Goal: Task Accomplishment & Management: Complete application form

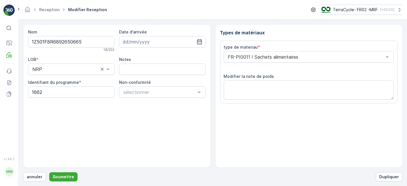
scroll to position [70, 0]
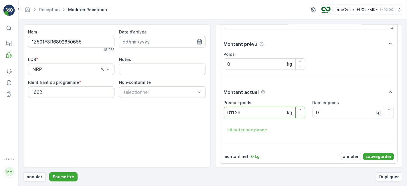
type poids "011.26"
click at [369, 157] on p "sauvegarder" at bounding box center [378, 157] width 26 height 6
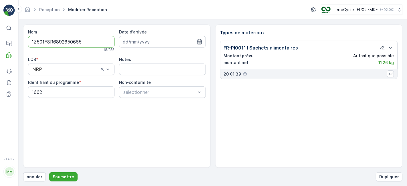
scroll to position [0, 0]
click at [66, 176] on p "Soumettre" at bounding box center [63, 177] width 21 height 6
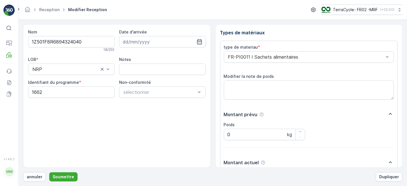
scroll to position [70, 0]
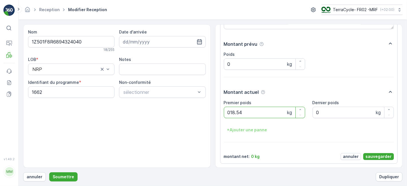
type poids "018.54"
click at [374, 155] on p "sauvegarder" at bounding box center [378, 157] width 26 height 6
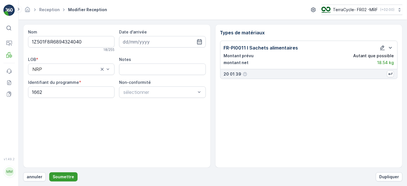
click at [62, 176] on p "Soumettre" at bounding box center [63, 177] width 21 height 6
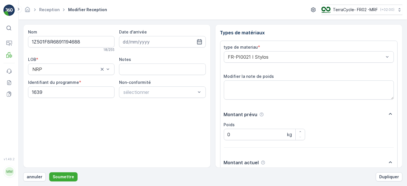
scroll to position [70, 0]
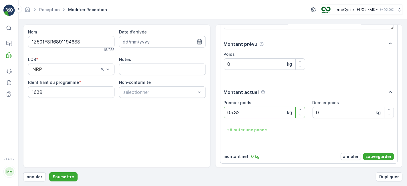
type poids "05.32"
click at [370, 158] on p "sauvegarder" at bounding box center [378, 157] width 26 height 6
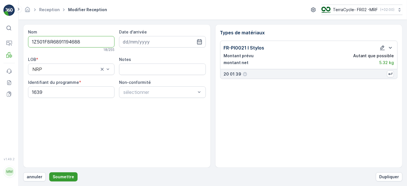
click at [70, 178] on p "Soumettre" at bounding box center [63, 177] width 21 height 6
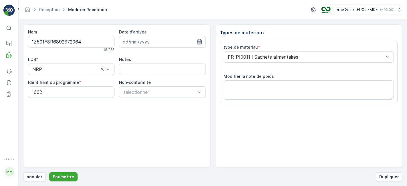
scroll to position [70, 0]
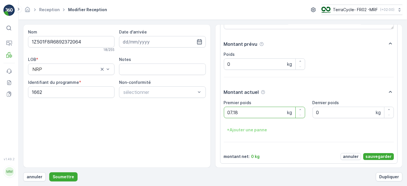
type poids "07.18"
click at [369, 156] on p "sauvegarder" at bounding box center [378, 157] width 26 height 6
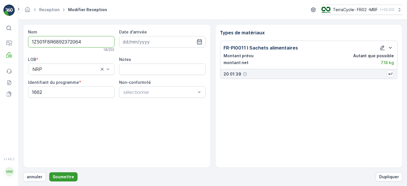
click at [63, 177] on p "Soumettre" at bounding box center [63, 177] width 21 height 6
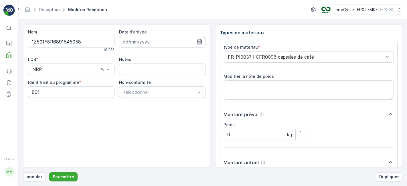
scroll to position [70, 0]
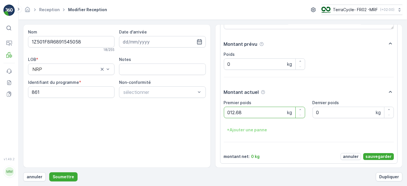
type poids "012.68"
click at [382, 156] on p "sauvegarder" at bounding box center [378, 157] width 26 height 6
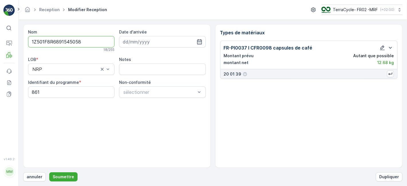
scroll to position [0, 0]
click at [65, 176] on p "Soumettre" at bounding box center [63, 177] width 21 height 6
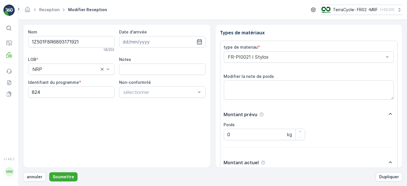
scroll to position [70, 0]
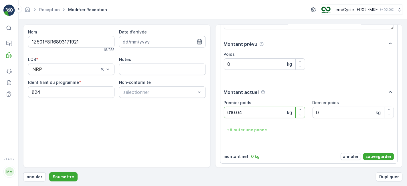
type poids "010.04"
click at [367, 154] on p "sauvegarder" at bounding box center [378, 157] width 26 height 6
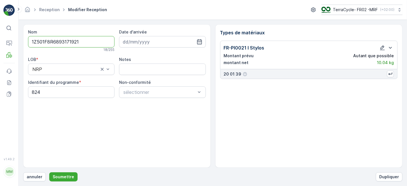
scroll to position [0, 0]
click at [57, 176] on p "Soumettre" at bounding box center [63, 177] width 21 height 6
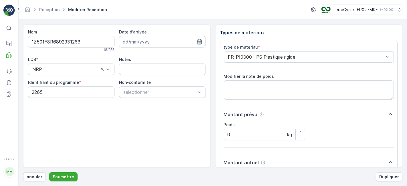
scroll to position [70, 0]
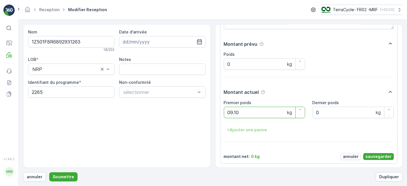
type poids "09.10"
click at [378, 156] on p "sauvegarder" at bounding box center [378, 157] width 26 height 6
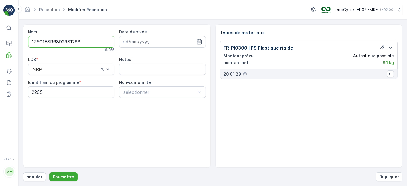
scroll to position [0, 0]
click at [69, 174] on p "Soumettre" at bounding box center [63, 177] width 21 height 6
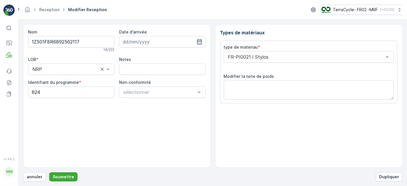
scroll to position [70, 0]
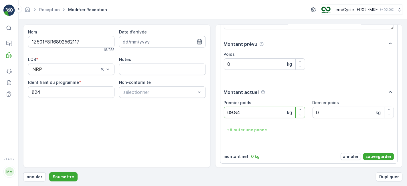
type poids "09.84"
click at [375, 155] on p "sauvegarder" at bounding box center [378, 157] width 26 height 6
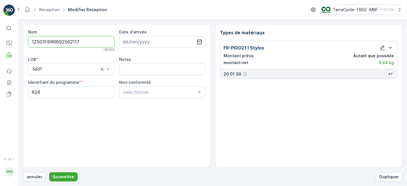
scroll to position [0, 0]
click at [69, 174] on p "Soumettre" at bounding box center [63, 177] width 21 height 6
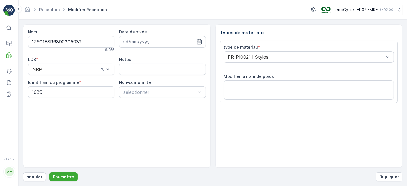
scroll to position [70, 0]
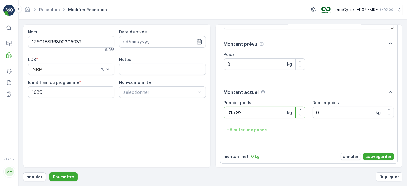
type poids "015.92"
click at [372, 155] on p "sauvegarder" at bounding box center [378, 157] width 26 height 6
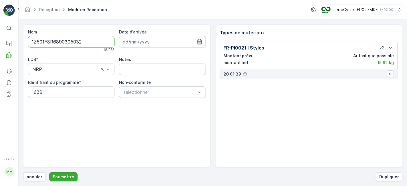
scroll to position [0, 0]
click at [58, 174] on p "Soumettre" at bounding box center [63, 177] width 21 height 6
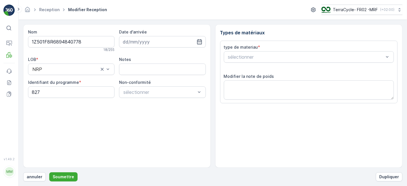
scroll to position [70, 0]
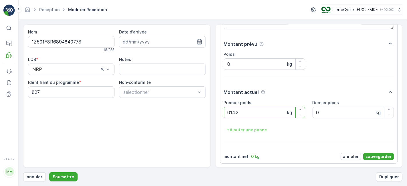
type poids "014.22"
click at [375, 155] on p "sauvegarder" at bounding box center [378, 157] width 26 height 6
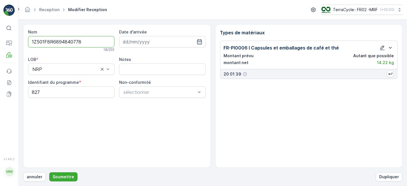
scroll to position [0, 0]
click at [62, 173] on button "Soumettre" at bounding box center [63, 176] width 28 height 9
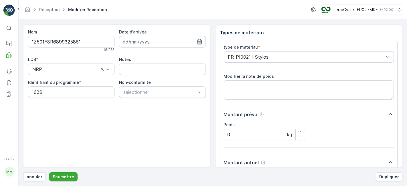
scroll to position [70, 0]
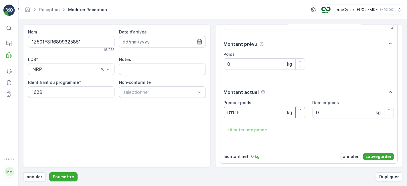
type poids "011.16"
click at [378, 154] on p "sauvegarder" at bounding box center [378, 157] width 26 height 6
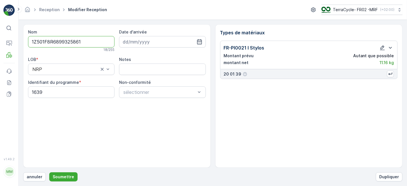
scroll to position [0, 0]
click at [60, 176] on p "Soumettre" at bounding box center [63, 177] width 21 height 6
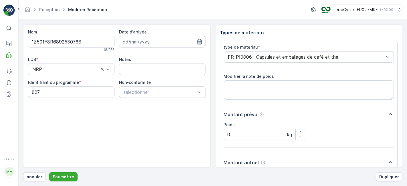
scroll to position [70, 0]
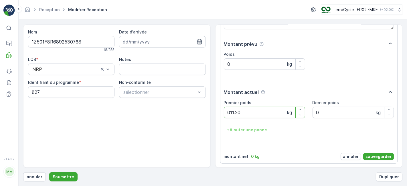
type poids "011.20"
click at [377, 154] on p "sauvegarder" at bounding box center [378, 157] width 26 height 6
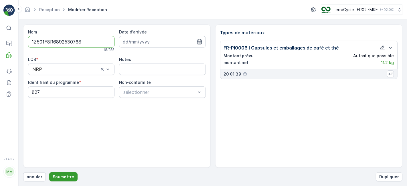
click at [63, 177] on p "Soumettre" at bounding box center [63, 177] width 21 height 6
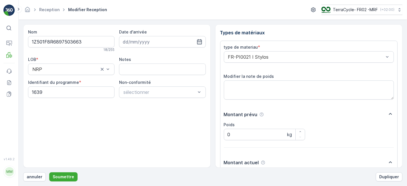
scroll to position [70, 0]
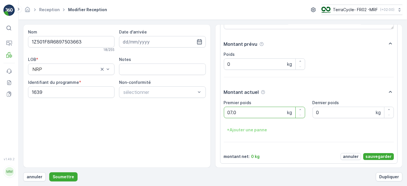
type poids "07.08"
click at [377, 154] on p "sauvegarder" at bounding box center [378, 157] width 26 height 6
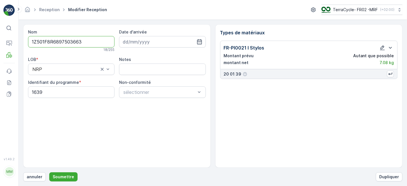
scroll to position [0, 0]
click at [59, 176] on p "Soumettre" at bounding box center [63, 177] width 21 height 6
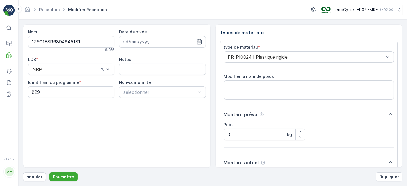
scroll to position [70, 0]
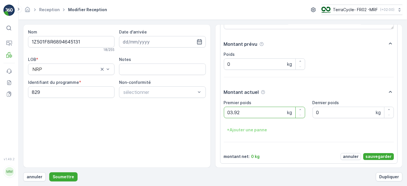
type poids "03.92"
click at [380, 156] on p "sauvegarder" at bounding box center [378, 157] width 26 height 6
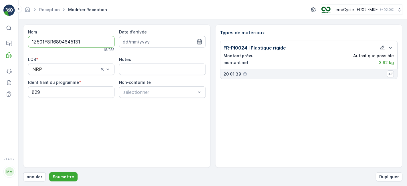
scroll to position [0, 0]
click at [64, 175] on p "Soumettre" at bounding box center [63, 177] width 21 height 6
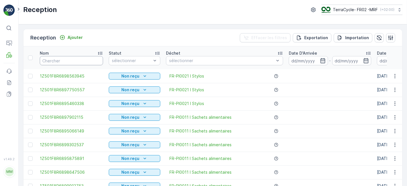
click at [83, 61] on input "text" at bounding box center [71, 60] width 63 height 9
type input "55"
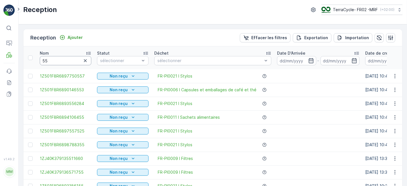
click at [56, 62] on input "55" at bounding box center [65, 60] width 51 height 9
type input "551"
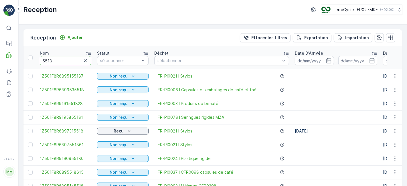
click at [59, 59] on input "5518" at bounding box center [65, 60] width 51 height 9
click at [41, 59] on input "5518" at bounding box center [65, 60] width 51 height 9
type input "95518"
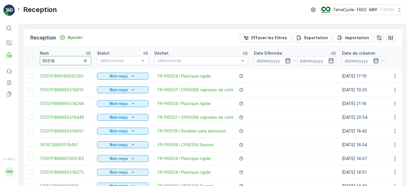
click at [42, 61] on input "95518" at bounding box center [65, 60] width 51 height 9
click at [43, 60] on input "95518" at bounding box center [65, 60] width 51 height 9
type input "955518"
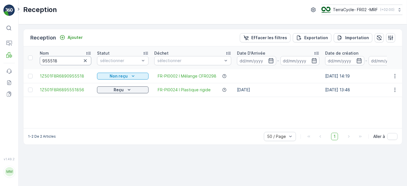
click at [46, 60] on input "955518" at bounding box center [65, 60] width 51 height 9
type input "9535518"
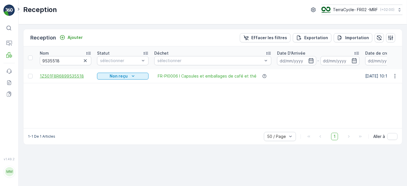
click at [73, 75] on span "1Z501F8R6899535518" at bounding box center [65, 76] width 51 height 6
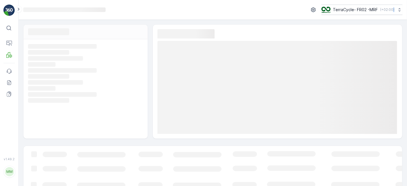
click at [73, 75] on icon "Loading..." at bounding box center [85, 76] width 114 height 5
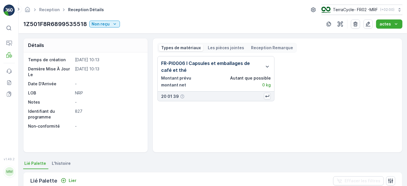
click at [266, 95] on icon "button" at bounding box center [267, 96] width 6 height 6
click at [267, 95] on icon "button" at bounding box center [267, 96] width 4 height 3
click at [264, 93] on button "button" at bounding box center [267, 96] width 7 height 7
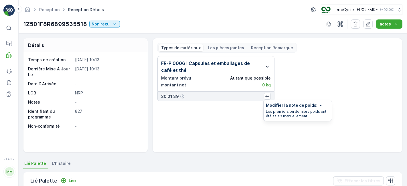
click at [268, 64] on icon "button" at bounding box center [267, 66] width 7 height 7
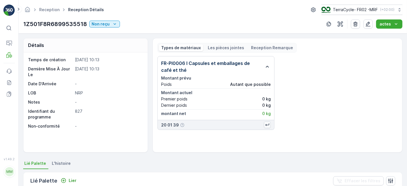
click at [267, 123] on icon "button" at bounding box center [267, 125] width 6 height 6
click at [267, 100] on p "0 kg" at bounding box center [266, 99] width 9 height 6
click at [265, 98] on p "0 kg" at bounding box center [266, 99] width 9 height 6
drag, startPoint x: 265, startPoint y: 98, endPoint x: 229, endPoint y: 101, distance: 35.6
click at [229, 101] on div "Premier poids 0 kg" at bounding box center [216, 99] width 110 height 6
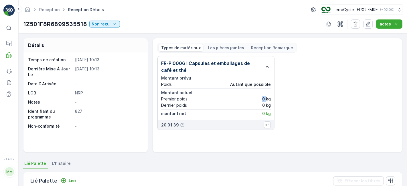
click at [267, 66] on icon "button" at bounding box center [267, 67] width 3 height 2
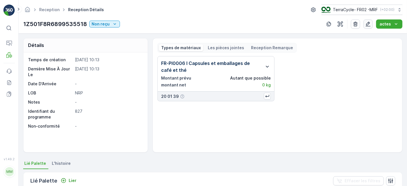
click at [369, 23] on icon "button" at bounding box center [368, 24] width 6 height 6
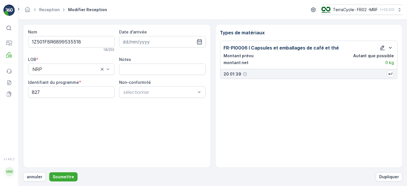
click at [382, 48] on icon "button" at bounding box center [382, 48] width 6 height 6
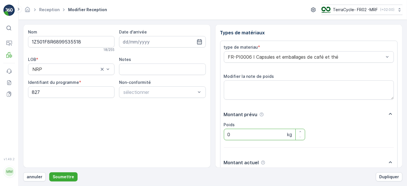
click at [244, 135] on input "0" at bounding box center [264, 134] width 81 height 11
type input "9.42"
drag, startPoint x: 402, startPoint y: 112, endPoint x: 405, endPoint y: 139, distance: 27.7
click at [405, 139] on form "Nom 1Z501F8R6899535518 18 / 255 Date d'arrivée LOB * NRP Notes Identifiant du p…" at bounding box center [213, 103] width 388 height 166
click at [64, 177] on p "Soumettre" at bounding box center [63, 177] width 21 height 6
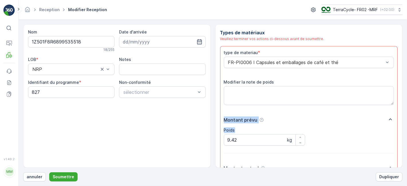
drag, startPoint x: 402, startPoint y: 98, endPoint x: 403, endPoint y: 125, distance: 27.8
click at [403, 125] on form "Nom 1Z501F8R6899535518 18 / 255 Date d'arrivée LOB * NRP Notes Identifiant du p…" at bounding box center [213, 103] width 388 height 166
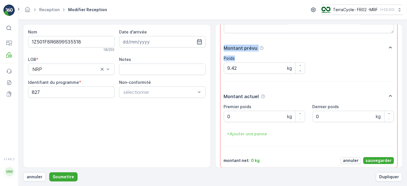
scroll to position [76, 0]
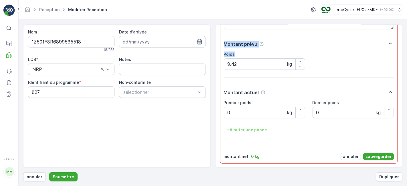
click at [383, 156] on p "sauvegarder" at bounding box center [378, 157] width 26 height 6
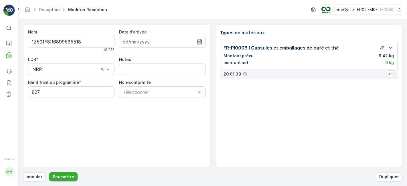
scroll to position [0, 0]
click at [64, 178] on p "Soumettre" at bounding box center [63, 177] width 21 height 6
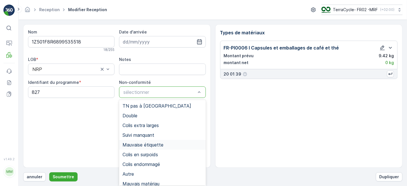
click at [149, 147] on span "Mauvaise étiquette" at bounding box center [142, 144] width 41 height 5
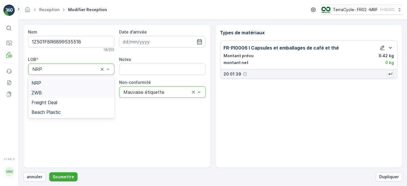
click at [84, 93] on div "ZWB" at bounding box center [71, 92] width 80 height 5
click at [63, 93] on programme "827" at bounding box center [71, 91] width 86 height 11
type programme "8"
type programme "0000"
click at [67, 176] on p "Soumettre" at bounding box center [63, 177] width 21 height 6
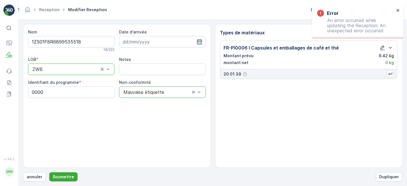
click at [200, 41] on icon "button" at bounding box center [199, 42] width 6 height 6
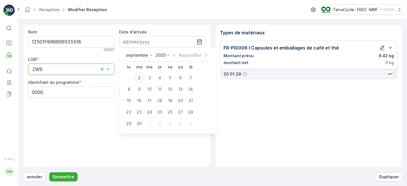
click at [139, 77] on div "2" at bounding box center [138, 77] width 9 height 9
type input "02.09.2025"
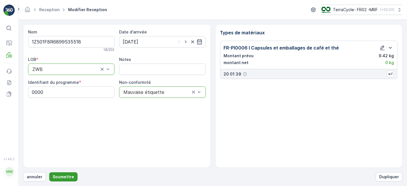
click at [67, 176] on p "Soumettre" at bounding box center [63, 177] width 21 height 6
click at [384, 47] on icon "button" at bounding box center [382, 48] width 6 height 6
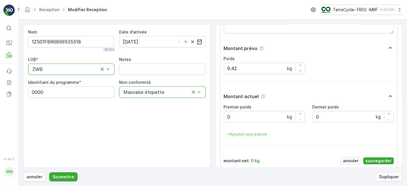
scroll to position [70, 0]
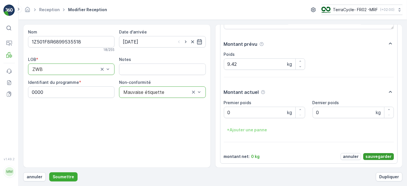
click at [381, 156] on p "sauvegarder" at bounding box center [378, 157] width 26 height 6
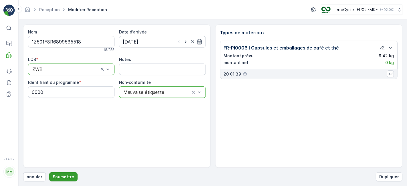
click at [56, 174] on p "Soumettre" at bounding box center [63, 177] width 21 height 6
click at [381, 46] on icon "button" at bounding box center [382, 48] width 6 height 6
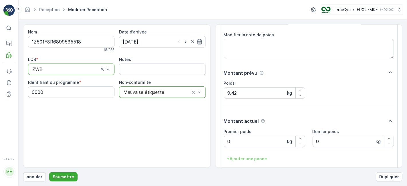
scroll to position [70, 0]
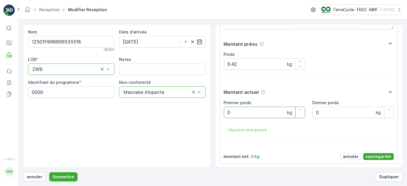
click at [248, 111] on poids "0" at bounding box center [264, 112] width 81 height 11
type poids "0"
type poids "9.42"
click at [380, 154] on p "sauvegarder" at bounding box center [378, 157] width 26 height 6
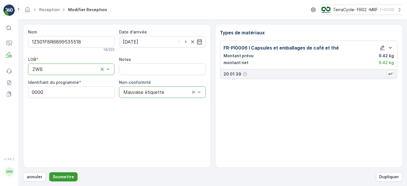
click at [70, 176] on p "Soumettre" at bounding box center [63, 177] width 21 height 6
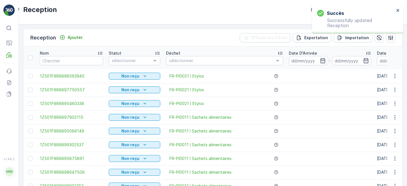
click at [70, 176] on td "1Z501F8R6898647506" at bounding box center [71, 172] width 69 height 14
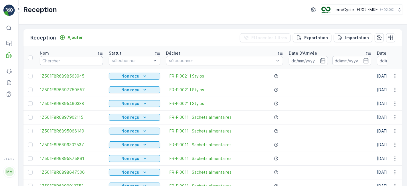
click at [82, 59] on input "text" at bounding box center [71, 60] width 63 height 9
type input "9"
click at [63, 60] on input "9" at bounding box center [71, 60] width 63 height 9
type input "95"
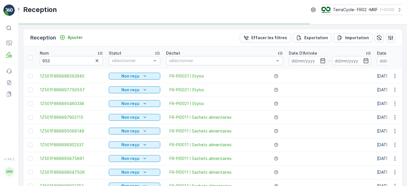
type input "95"
type input "953"
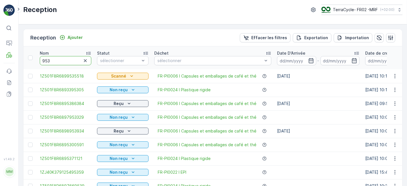
click at [63, 60] on input "953" at bounding box center [65, 60] width 51 height 9
type input "95355"
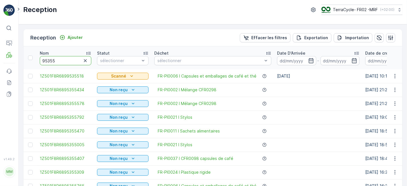
click at [63, 60] on input "95355" at bounding box center [65, 60] width 51 height 9
type input "953551"
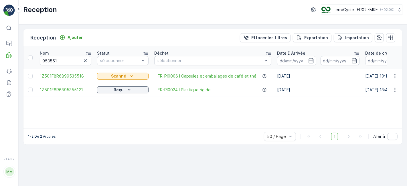
click at [188, 76] on span "FR-PI0006 I Capsules et emballages de café et thé" at bounding box center [207, 76] width 99 height 6
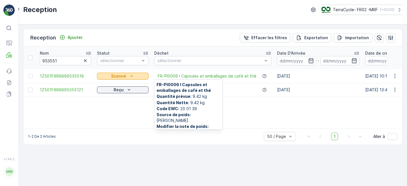
click at [133, 77] on icon "Scanné" at bounding box center [132, 76] width 6 height 6
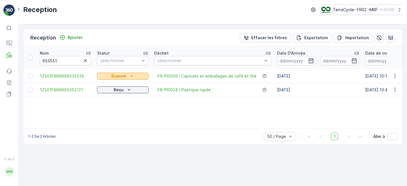
click at [136, 75] on div "Scanné" at bounding box center [122, 76] width 47 height 6
click at [50, 76] on span "1Z501F8R6899535518" at bounding box center [65, 76] width 51 height 6
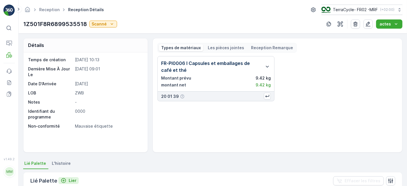
click at [70, 180] on p "Lier" at bounding box center [73, 181] width 8 height 6
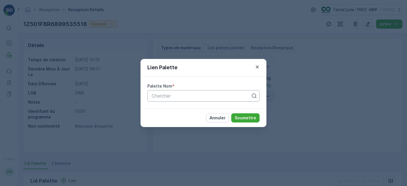
click at [158, 95] on div at bounding box center [201, 95] width 100 height 5
type input "1076"
click at [245, 118] on p "Soumettre" at bounding box center [244, 118] width 21 height 6
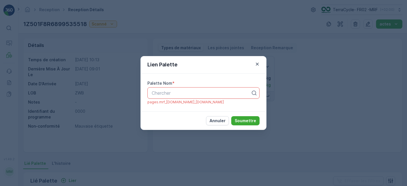
click at [188, 95] on div at bounding box center [201, 92] width 100 height 5
type input "|"
type input "\"
type input "|"
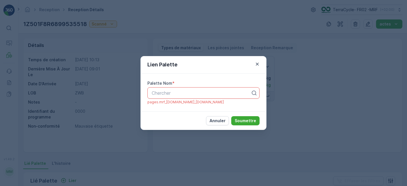
click at [195, 91] on div at bounding box center [201, 92] width 100 height 5
type input "1076"
click at [174, 106] on span "Parcel #1076" at bounding box center [165, 106] width 28 height 5
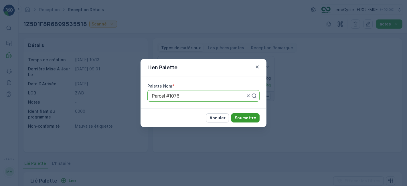
click at [250, 115] on p "Soumettre" at bounding box center [244, 118] width 21 height 6
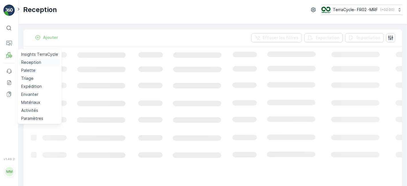
click at [28, 61] on p "Reception" at bounding box center [31, 62] width 20 height 6
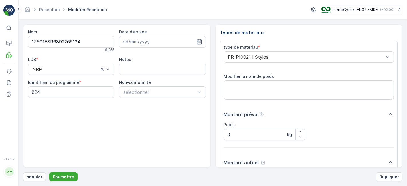
scroll to position [70, 0]
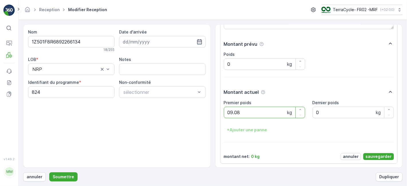
type poids "09.08"
click at [374, 156] on p "sauvegarder" at bounding box center [378, 157] width 26 height 6
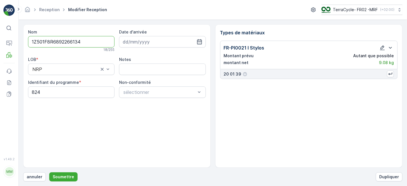
scroll to position [0, 0]
click at [61, 176] on p "Soumettre" at bounding box center [63, 177] width 21 height 6
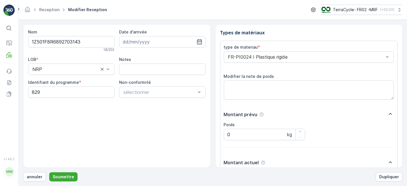
scroll to position [70, 0]
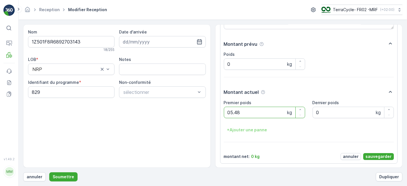
type poids "05.48"
click at [370, 156] on p "sauvegarder" at bounding box center [378, 157] width 26 height 6
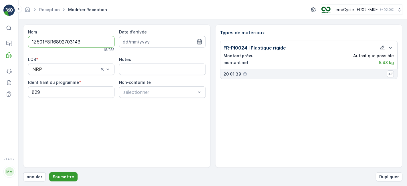
click at [63, 177] on p "Soumettre" at bounding box center [63, 177] width 21 height 6
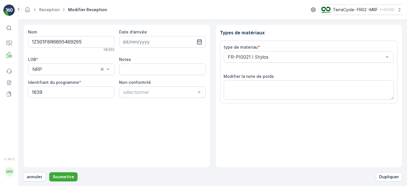
scroll to position [70, 0]
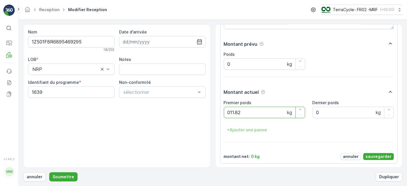
type poids "011.82"
click at [381, 154] on p "sauvegarder" at bounding box center [378, 157] width 26 height 6
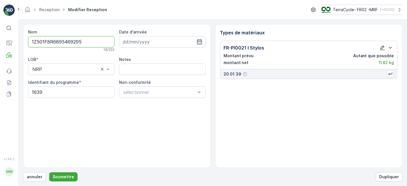
scroll to position [0, 0]
click at [61, 174] on p "Soumettre" at bounding box center [63, 177] width 21 height 6
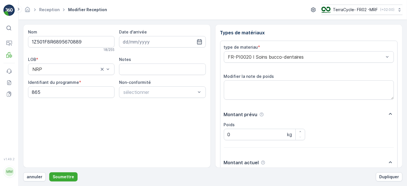
scroll to position [70, 0]
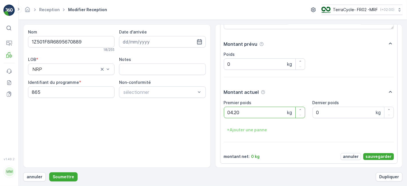
type poids "04.20"
click at [375, 155] on p "sauvegarder" at bounding box center [378, 157] width 26 height 6
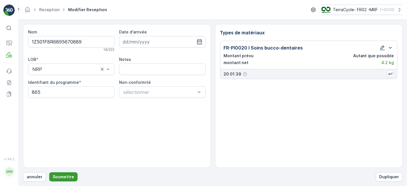
click at [66, 177] on p "Soumettre" at bounding box center [63, 177] width 21 height 6
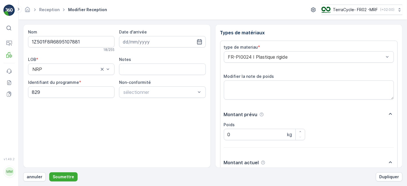
scroll to position [70, 0]
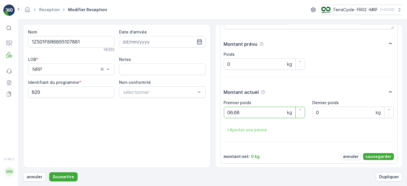
type poids "06.68"
click at [376, 155] on p "sauvegarder" at bounding box center [378, 157] width 26 height 6
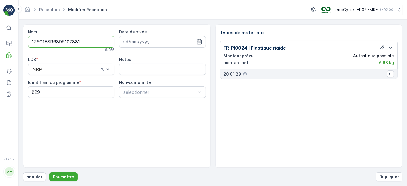
scroll to position [0, 0]
click at [67, 176] on p "Soumettre" at bounding box center [63, 177] width 21 height 6
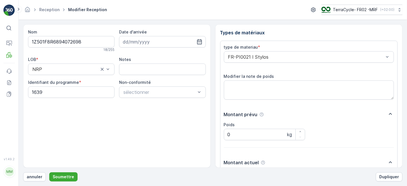
scroll to position [70, 0]
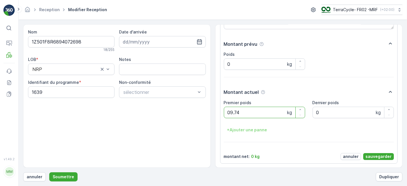
type poids "09.74"
click at [368, 156] on p "sauvegarder" at bounding box center [378, 157] width 26 height 6
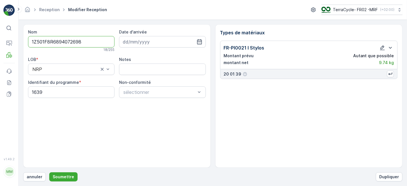
scroll to position [0, 0]
click at [62, 175] on p "Soumettre" at bounding box center [63, 177] width 21 height 6
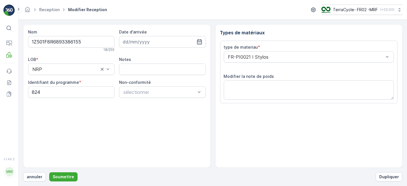
scroll to position [70, 0]
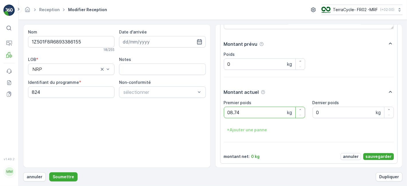
type poids "08.74"
click at [373, 154] on p "sauvegarder" at bounding box center [378, 157] width 26 height 6
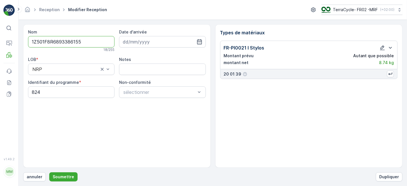
scroll to position [0, 0]
click at [65, 175] on p "Soumettre" at bounding box center [63, 177] width 21 height 6
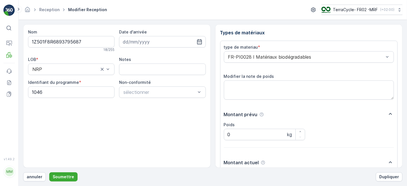
scroll to position [70, 0]
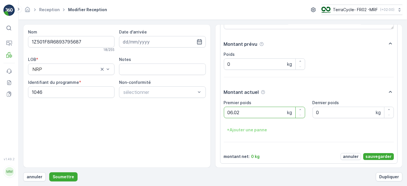
type poids "06.02"
click at [373, 154] on p "sauvegarder" at bounding box center [378, 157] width 26 height 6
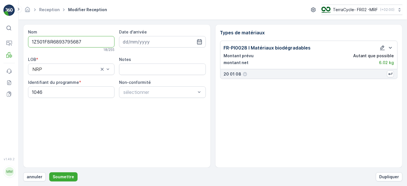
scroll to position [0, 0]
click at [67, 174] on p "Soumettre" at bounding box center [63, 177] width 21 height 6
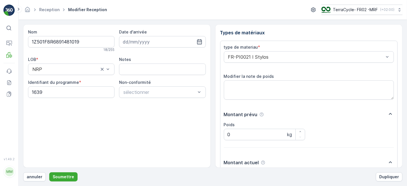
scroll to position [70, 0]
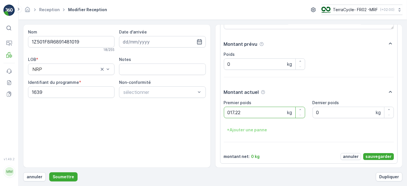
type poids "017.22"
click at [377, 154] on p "sauvegarder" at bounding box center [378, 157] width 26 height 6
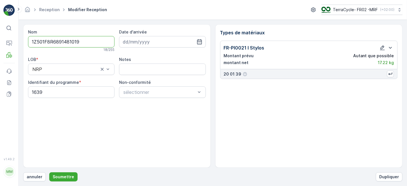
scroll to position [0, 0]
click at [63, 177] on p "Soumettre" at bounding box center [63, 177] width 21 height 6
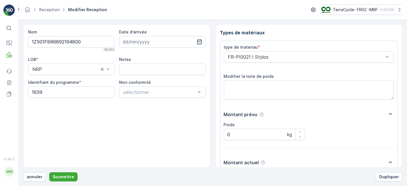
scroll to position [70, 0]
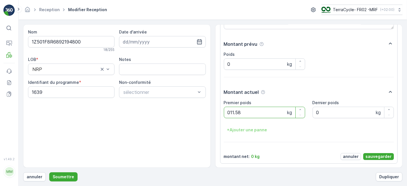
type poids "011.58"
click at [370, 156] on p "sauvegarder" at bounding box center [378, 157] width 26 height 6
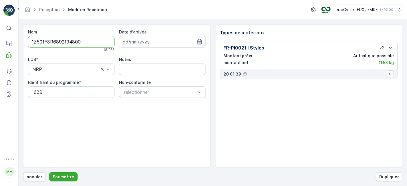
scroll to position [0, 0]
click at [60, 175] on p "Soumettre" at bounding box center [63, 177] width 21 height 6
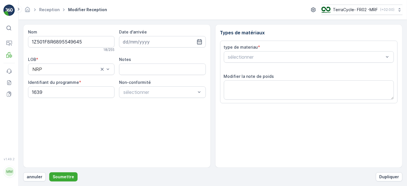
scroll to position [70, 0]
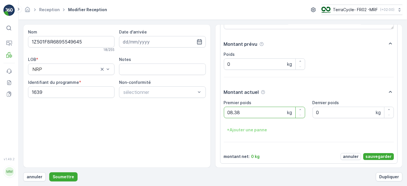
type poids "08.38"
click at [371, 157] on p "sauvegarder" at bounding box center [378, 157] width 26 height 6
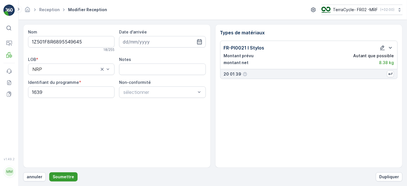
click at [61, 177] on p "Soumettre" at bounding box center [63, 177] width 21 height 6
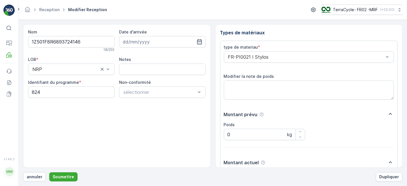
scroll to position [70, 0]
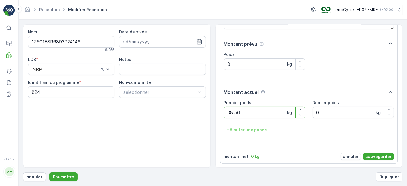
type poids "08.56"
click at [373, 156] on p "sauvegarder" at bounding box center [378, 157] width 26 height 6
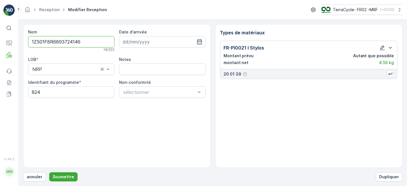
scroll to position [0, 0]
click at [60, 176] on p "Soumettre" at bounding box center [63, 177] width 21 height 6
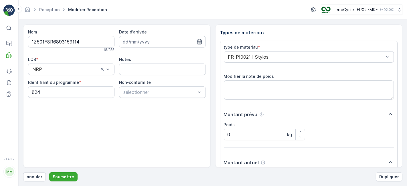
scroll to position [70, 0]
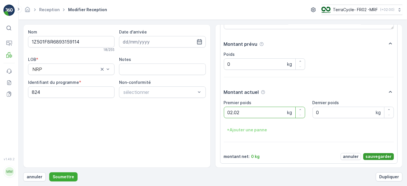
type poids "02.02"
click at [370, 154] on p "sauvegarder" at bounding box center [378, 157] width 26 height 6
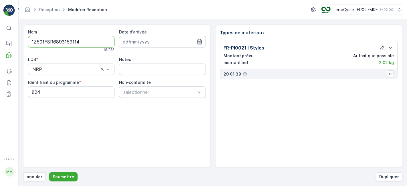
scroll to position [0, 0]
click at [69, 175] on p "Soumettre" at bounding box center [63, 177] width 21 height 6
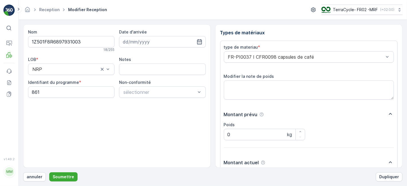
scroll to position [70, 0]
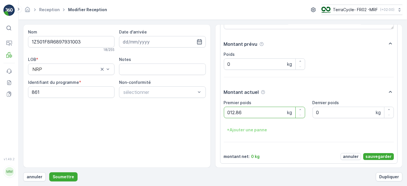
type poids "012.86"
click at [372, 156] on p "sauvegarder" at bounding box center [378, 157] width 26 height 6
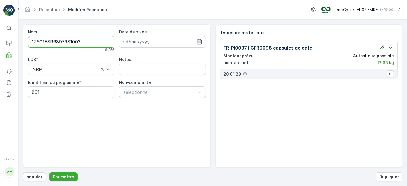
scroll to position [0, 0]
click at [60, 175] on p "Soumettre" at bounding box center [63, 177] width 21 height 6
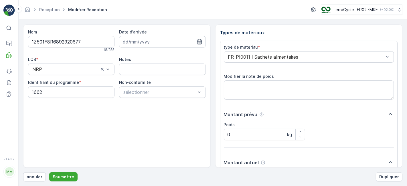
scroll to position [70, 0]
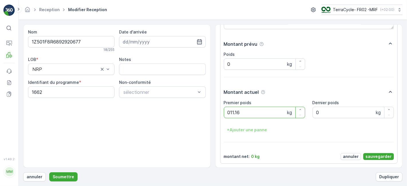
type poids "011.16"
click at [372, 154] on div "type de materiau * FR-PI0011 I Sachets alimentaires Modifier la note de poids M…" at bounding box center [309, 67] width 170 height 186
click at [370, 156] on p "sauvegarder" at bounding box center [378, 157] width 26 height 6
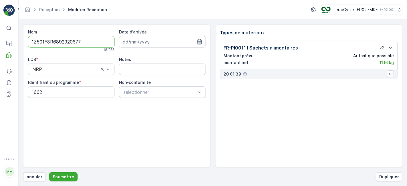
scroll to position [0, 0]
click at [61, 177] on p "Soumettre" at bounding box center [63, 177] width 21 height 6
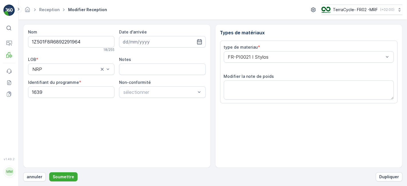
scroll to position [70, 0]
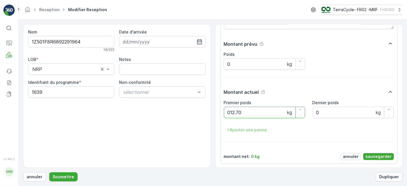
type poids "012.70"
click at [372, 154] on p "sauvegarder" at bounding box center [378, 157] width 26 height 6
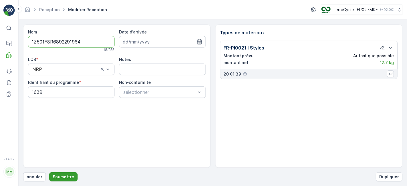
click at [62, 179] on p "Soumettre" at bounding box center [63, 177] width 21 height 6
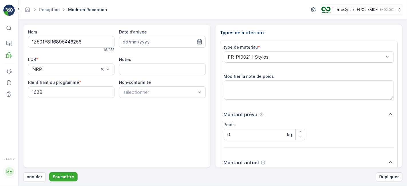
scroll to position [70, 0]
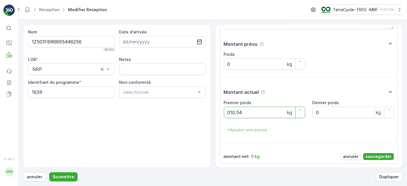
type poids "010.54"
click at [378, 155] on p "sauvegarder" at bounding box center [378, 157] width 26 height 6
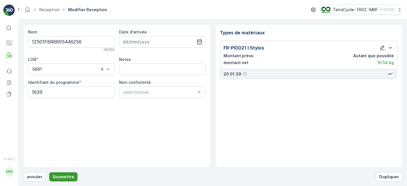
click at [71, 176] on p "Soumettre" at bounding box center [63, 177] width 21 height 6
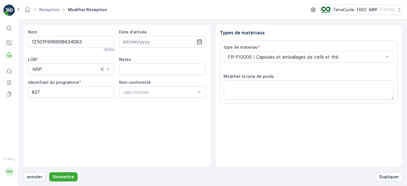
scroll to position [70, 0]
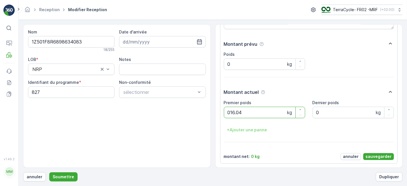
type poids "016.04"
click at [367, 154] on p "sauvegarder" at bounding box center [378, 157] width 26 height 6
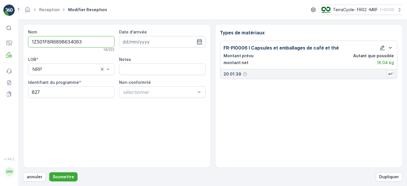
scroll to position [0, 0]
click at [59, 177] on p "Soumettre" at bounding box center [63, 177] width 21 height 6
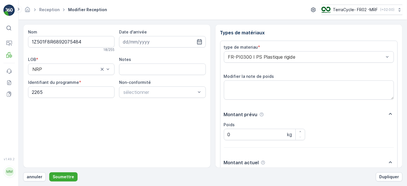
scroll to position [70, 0]
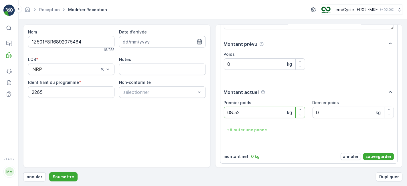
type poids "08.52"
click at [369, 154] on p "sauvegarder" at bounding box center [378, 157] width 26 height 6
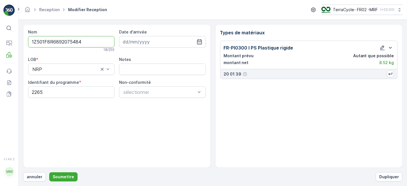
scroll to position [0, 0]
click at [71, 177] on p "Soumettre" at bounding box center [63, 177] width 21 height 6
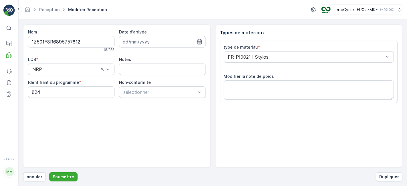
scroll to position [70, 0]
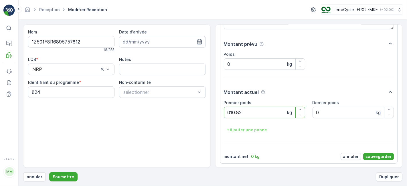
type poids "010.82"
click at [369, 155] on p "sauvegarder" at bounding box center [378, 157] width 26 height 6
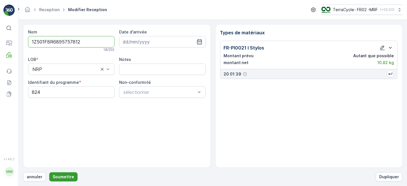
click at [67, 174] on p "Soumettre" at bounding box center [63, 177] width 21 height 6
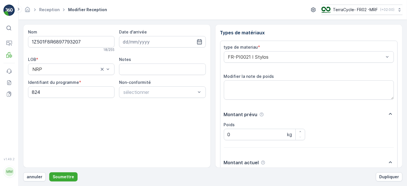
scroll to position [70, 0]
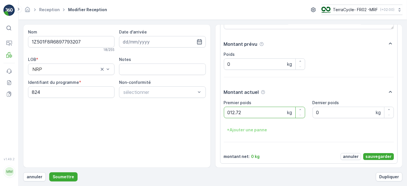
type poids "012.72"
click at [376, 155] on p "sauvegarder" at bounding box center [378, 157] width 26 height 6
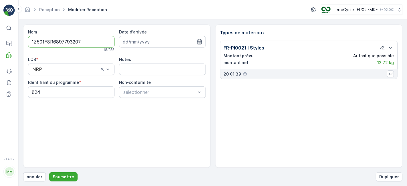
scroll to position [0, 0]
click at [60, 177] on p "Soumettre" at bounding box center [63, 177] width 21 height 6
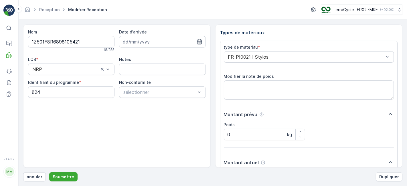
scroll to position [70, 0]
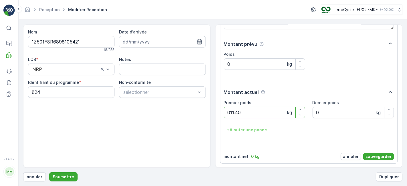
type poids "011.40"
click at [381, 157] on p "sauvegarder" at bounding box center [378, 157] width 26 height 6
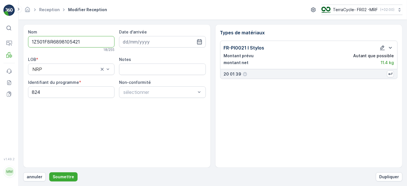
scroll to position [0, 0]
click at [63, 178] on p "Soumettre" at bounding box center [63, 177] width 21 height 6
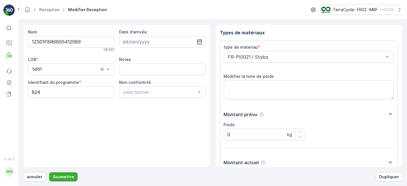
scroll to position [70, 0]
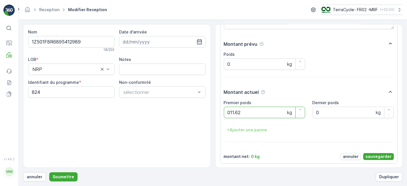
type poids "011.62"
click at [375, 154] on p "sauvegarder" at bounding box center [378, 157] width 26 height 6
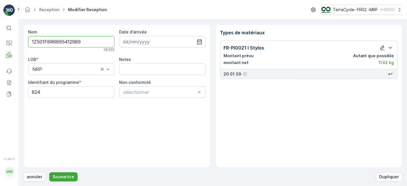
scroll to position [0, 0]
click at [55, 178] on p "Soumettre" at bounding box center [63, 177] width 21 height 6
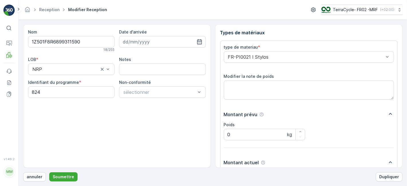
scroll to position [70, 0]
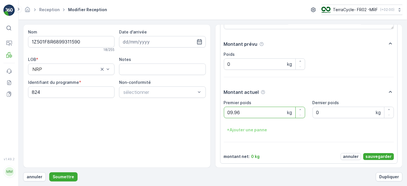
type poids "09.96"
click at [375, 156] on p "sauvegarder" at bounding box center [378, 157] width 26 height 6
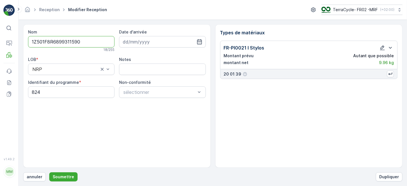
scroll to position [0, 0]
click at [61, 175] on p "Soumettre" at bounding box center [63, 177] width 21 height 6
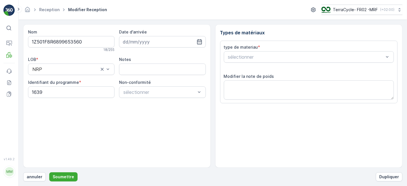
scroll to position [70, 0]
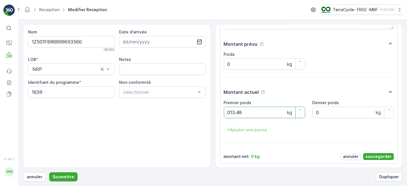
type poids "013.48"
click at [375, 156] on p "sauvegarder" at bounding box center [378, 157] width 26 height 6
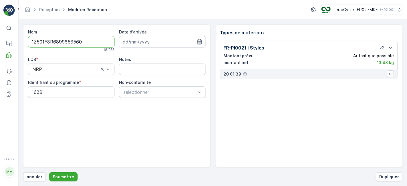
scroll to position [0, 0]
click at [59, 178] on p "Soumettre" at bounding box center [63, 177] width 21 height 6
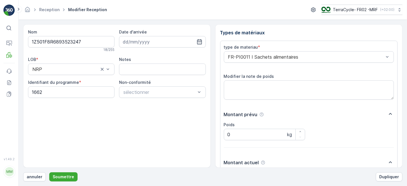
scroll to position [70, 0]
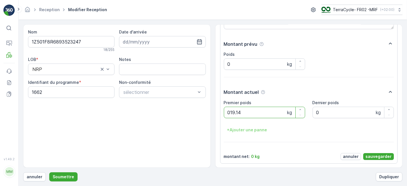
type poids "019.14"
click at [367, 155] on p "sauvegarder" at bounding box center [378, 157] width 26 height 6
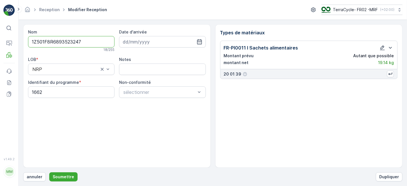
scroll to position [0, 0]
click at [71, 175] on p "Soumettre" at bounding box center [63, 177] width 21 height 6
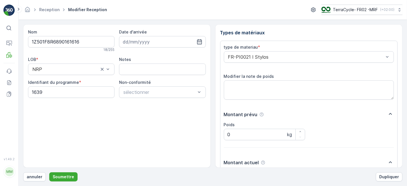
scroll to position [70, 0]
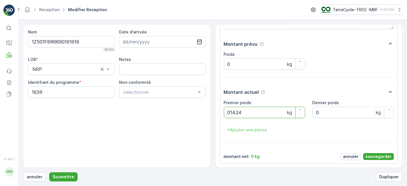
type poids "014.24"
click at [371, 154] on p "sauvegarder" at bounding box center [378, 157] width 26 height 6
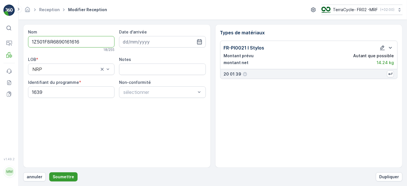
click at [65, 175] on p "Soumettre" at bounding box center [63, 177] width 21 height 6
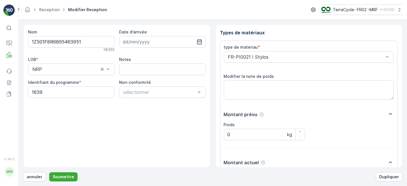
scroll to position [70, 0]
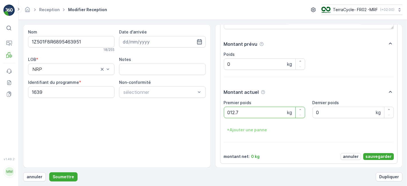
type poids "012.74"
click at [374, 154] on p "sauvegarder" at bounding box center [378, 157] width 26 height 6
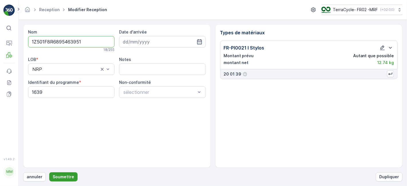
click at [61, 177] on p "Soumettre" at bounding box center [63, 177] width 21 height 6
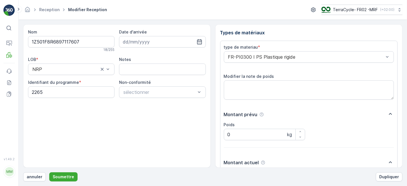
scroll to position [70, 0]
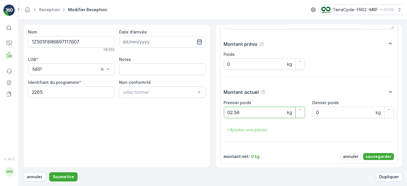
type poids "02.56"
click at [373, 154] on p "sauvegarder" at bounding box center [378, 157] width 26 height 6
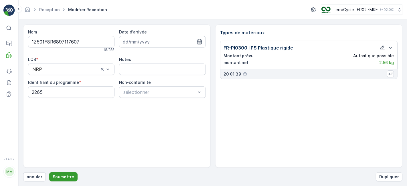
click at [71, 176] on p "Soumettre" at bounding box center [63, 177] width 21 height 6
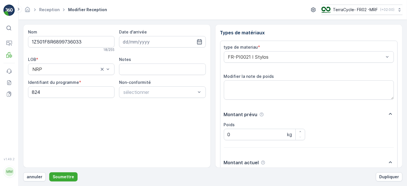
scroll to position [70, 0]
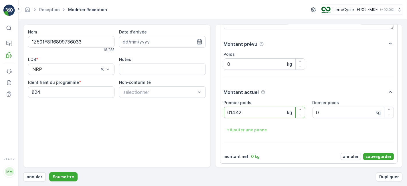
type poids "014.42"
click at [375, 155] on p "sauvegarder" at bounding box center [378, 157] width 26 height 6
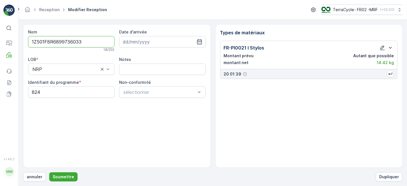
scroll to position [0, 0]
click at [63, 175] on p "Soumettre" at bounding box center [63, 177] width 21 height 6
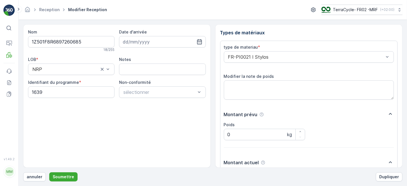
scroll to position [70, 0]
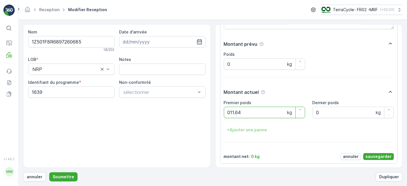
type poids "011.64"
click at [374, 157] on p "sauvegarder" at bounding box center [378, 157] width 26 height 6
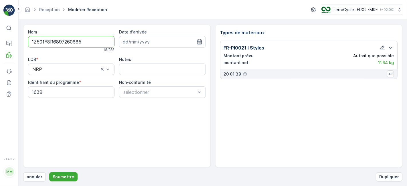
scroll to position [0, 0]
click at [58, 177] on p "Soumettre" at bounding box center [63, 177] width 21 height 6
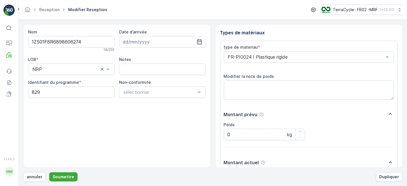
scroll to position [70, 0]
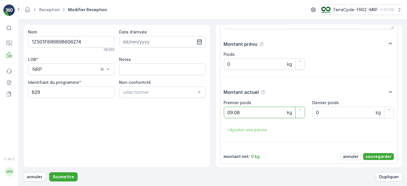
type poids "09.08"
click at [372, 154] on p "sauvegarder" at bounding box center [378, 157] width 26 height 6
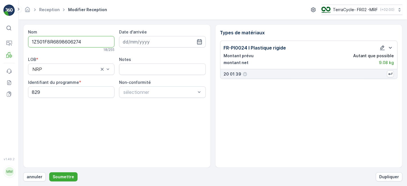
scroll to position [0, 0]
click at [67, 174] on p "Soumettre" at bounding box center [63, 177] width 21 height 6
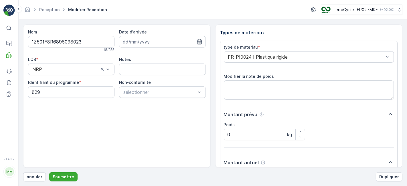
scroll to position [70, 0]
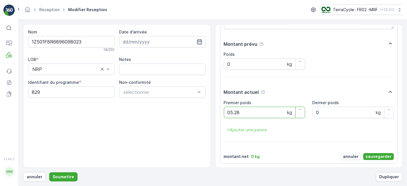
type poids "05.28"
click at [384, 156] on p "sauvegarder" at bounding box center [378, 157] width 26 height 6
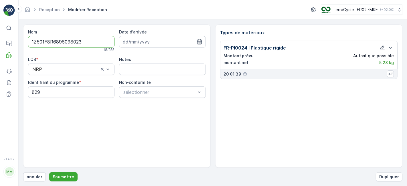
scroll to position [0, 0]
click at [73, 176] on button "Soumettre" at bounding box center [63, 176] width 28 height 9
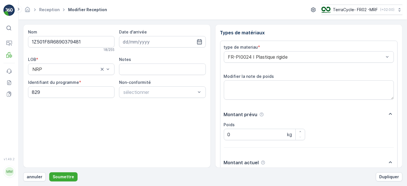
scroll to position [70, 0]
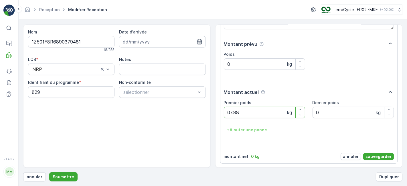
type poids "07.88"
click at [370, 156] on p "sauvegarder" at bounding box center [378, 157] width 26 height 6
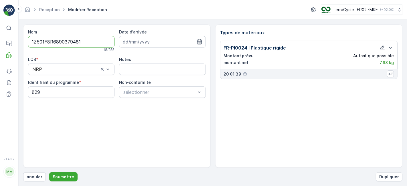
scroll to position [0, 0]
click at [67, 177] on p "Soumettre" at bounding box center [63, 177] width 21 height 6
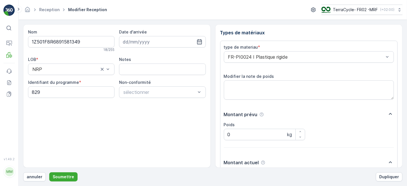
scroll to position [70, 0]
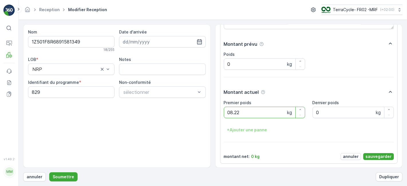
type poids "08.22"
click at [379, 155] on p "sauvegarder" at bounding box center [378, 157] width 26 height 6
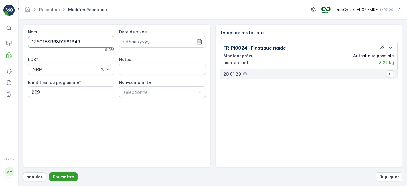
click at [68, 174] on p "Soumettre" at bounding box center [63, 177] width 21 height 6
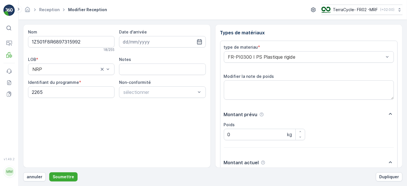
scroll to position [70, 0]
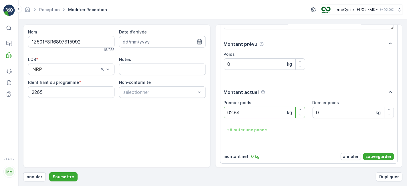
type poids "02.84"
click at [369, 155] on p "sauvegarder" at bounding box center [378, 157] width 26 height 6
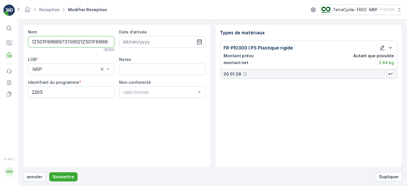
type input "1Z501F8R68973159921Z501F8R6893841715"
click at [49, 172] on button "Soumettre" at bounding box center [63, 176] width 28 height 9
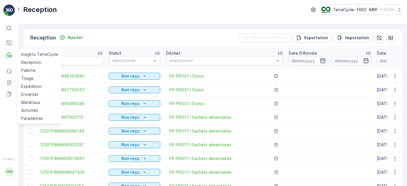
click at [13, 50] on button "FRM" at bounding box center [8, 54] width 11 height 11
click at [31, 61] on p "Reception" at bounding box center [31, 62] width 20 height 6
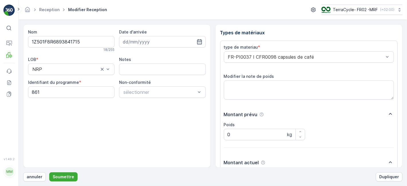
scroll to position [70, 0]
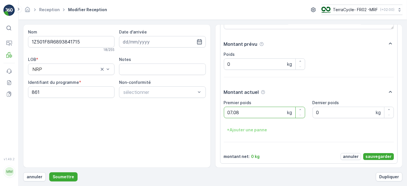
type poids "07.08"
click at [374, 155] on p "sauvegarder" at bounding box center [378, 157] width 26 height 6
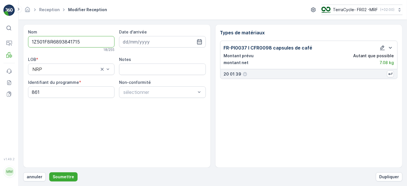
scroll to position [0, 0]
type input "1Z501F8R68938417151Z501F8R6891945938"
click at [49, 172] on button "Soumettre" at bounding box center [63, 176] width 28 height 9
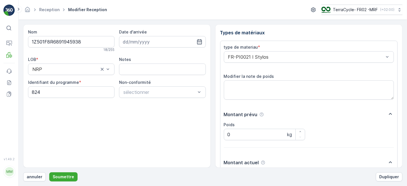
scroll to position [70, 0]
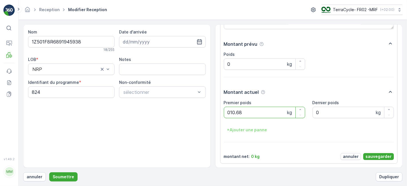
type poids "010.68"
click at [369, 153] on button "sauvegarder" at bounding box center [378, 156] width 31 height 7
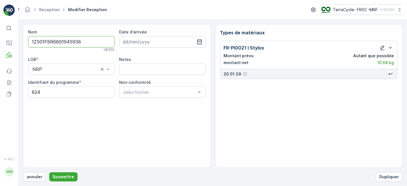
scroll to position [0, 0]
click at [58, 176] on p "Soumettre" at bounding box center [63, 177] width 21 height 6
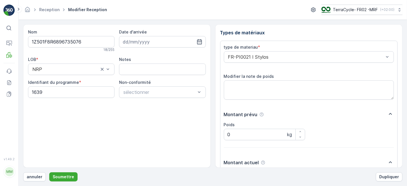
scroll to position [70, 0]
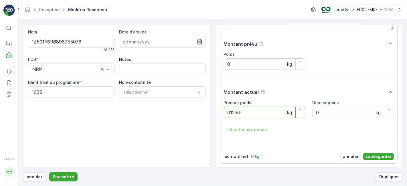
type poids "012.86"
click at [369, 156] on p "sauvegarder" at bounding box center [378, 157] width 26 height 6
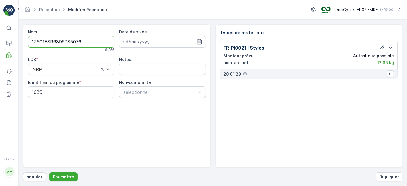
scroll to position [0, 0]
click at [56, 178] on p "Soumettre" at bounding box center [63, 177] width 21 height 6
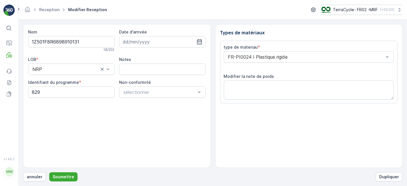
scroll to position [70, 0]
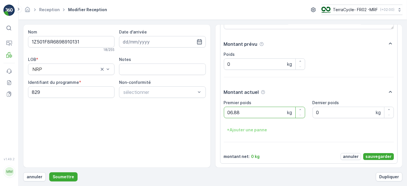
type poids "06.88"
click at [375, 156] on p "sauvegarder" at bounding box center [378, 157] width 26 height 6
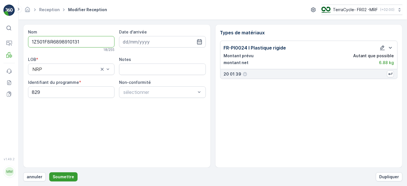
click at [61, 179] on button "Soumettre" at bounding box center [63, 176] width 28 height 9
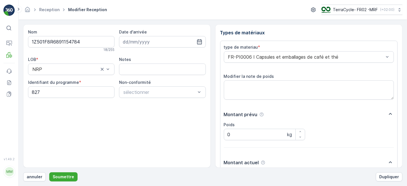
scroll to position [70, 0]
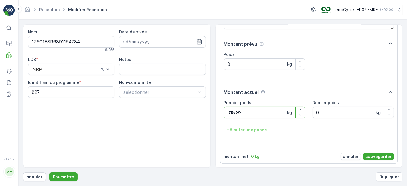
type poids "018.92"
click at [367, 156] on p "sauvegarder" at bounding box center [378, 157] width 26 height 6
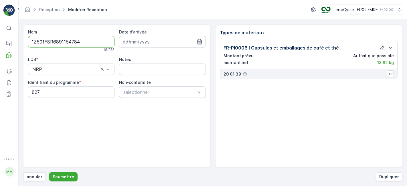
scroll to position [0, 0]
click at [61, 176] on p "Soumettre" at bounding box center [63, 177] width 21 height 6
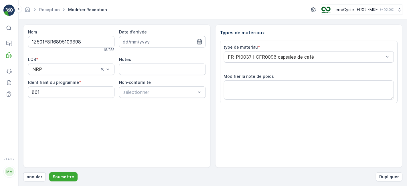
scroll to position [70, 0]
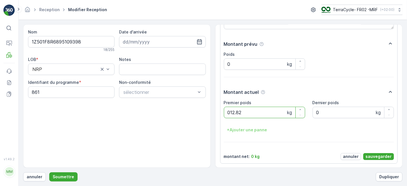
type poids "012.82"
click at [374, 156] on p "sauvegarder" at bounding box center [378, 157] width 26 height 6
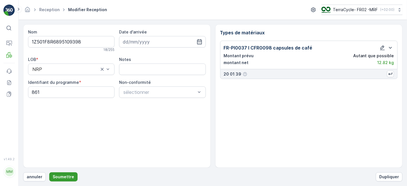
click at [65, 177] on p "Soumettre" at bounding box center [63, 177] width 21 height 6
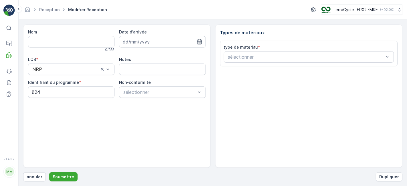
type input "1Z501F8R6899249337"
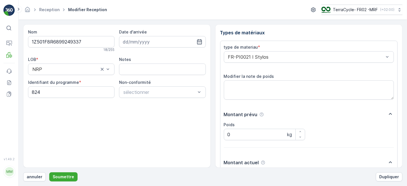
scroll to position [70, 0]
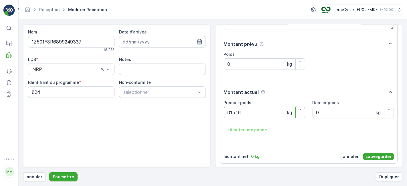
type poids "015.16"
click at [375, 155] on p "sauvegarder" at bounding box center [378, 157] width 26 height 6
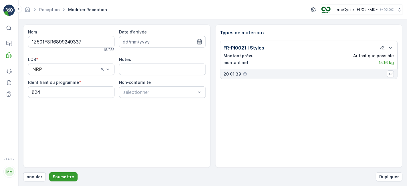
click at [66, 175] on p "Soumettre" at bounding box center [63, 177] width 21 height 6
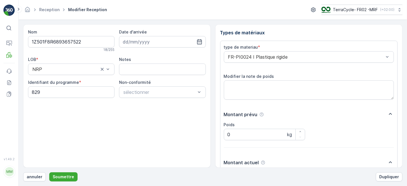
scroll to position [70, 0]
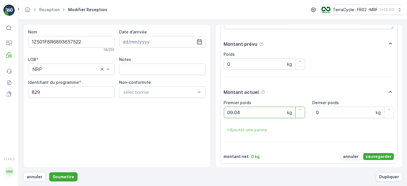
type poids "09.04"
click at [379, 154] on p "sauvegarder" at bounding box center [378, 157] width 26 height 6
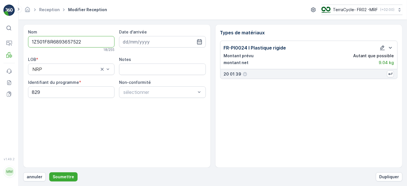
scroll to position [0, 0]
click at [72, 174] on button "Soumettre" at bounding box center [63, 176] width 28 height 9
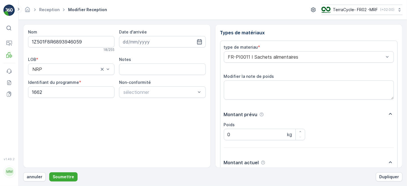
scroll to position [70, 0]
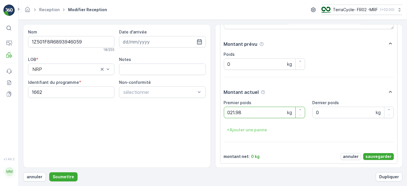
type poids "021.98"
click at [371, 153] on button "sauvegarder" at bounding box center [378, 156] width 31 height 7
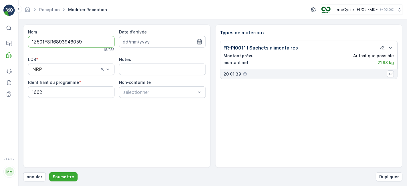
scroll to position [0, 0]
click at [69, 178] on p "Soumettre" at bounding box center [63, 177] width 21 height 6
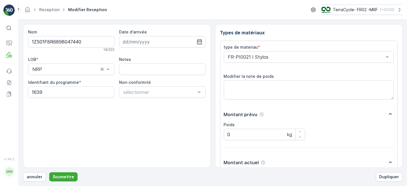
scroll to position [70, 0]
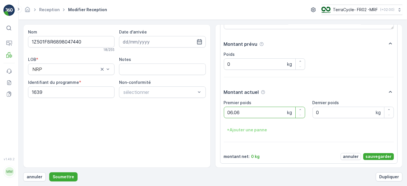
type poids "06.06"
click at [371, 156] on p "sauvegarder" at bounding box center [378, 157] width 26 height 6
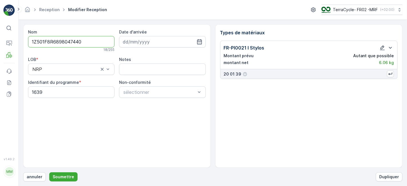
scroll to position [0, 0]
click at [61, 176] on p "Soumettre" at bounding box center [63, 177] width 21 height 6
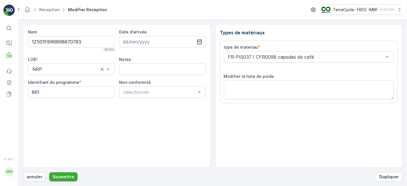
scroll to position [70, 0]
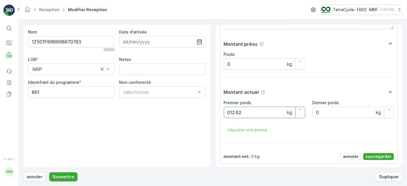
type poids "012.62"
click at [377, 156] on p "sauvegarder" at bounding box center [378, 157] width 26 height 6
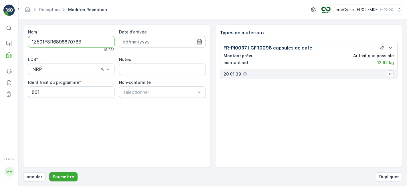
scroll to position [0, 0]
click at [66, 175] on p "Soumettre" at bounding box center [63, 177] width 21 height 6
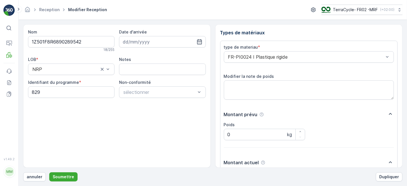
scroll to position [70, 0]
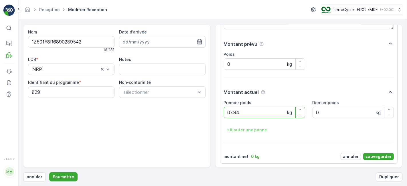
type poids "07.94"
click at [373, 155] on p "sauvegarder" at bounding box center [378, 157] width 26 height 6
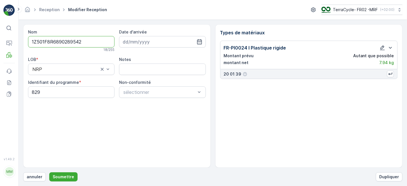
scroll to position [0, 0]
click at [59, 174] on p "Soumettre" at bounding box center [63, 177] width 21 height 6
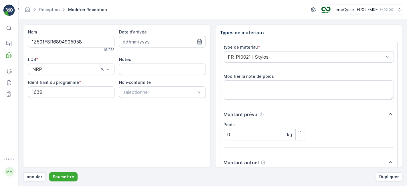
scroll to position [70, 0]
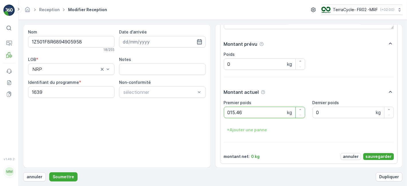
type poids "015.46"
click at [381, 154] on p "sauvegarder" at bounding box center [378, 157] width 26 height 6
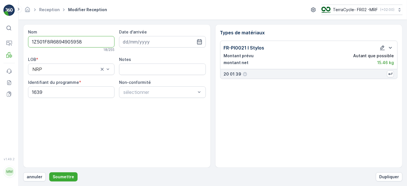
scroll to position [0, 0]
click at [57, 177] on p "Soumettre" at bounding box center [63, 177] width 21 height 6
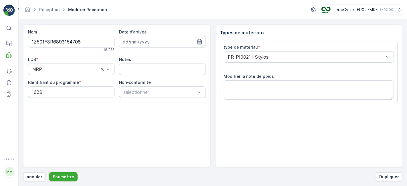
scroll to position [70, 0]
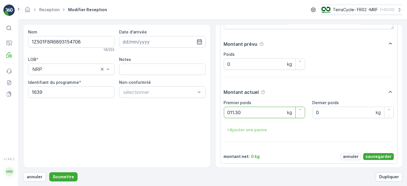
type poids "011.30"
click at [372, 154] on p "sauvegarder" at bounding box center [378, 157] width 26 height 6
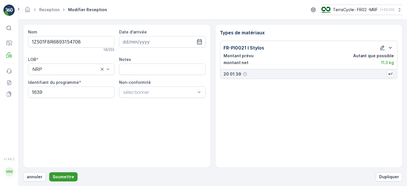
click at [63, 176] on p "Soumettre" at bounding box center [63, 177] width 21 height 6
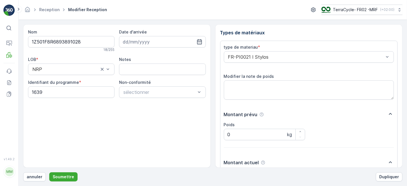
scroll to position [70, 0]
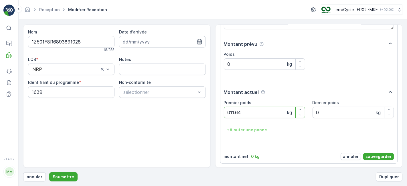
type poids "011.64"
click at [371, 157] on p "sauvegarder" at bounding box center [378, 157] width 26 height 6
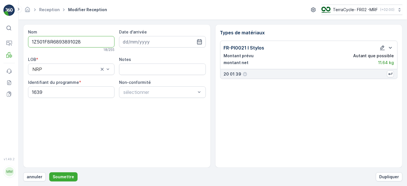
scroll to position [0, 0]
click at [64, 175] on p "Soumettre" at bounding box center [63, 177] width 21 height 6
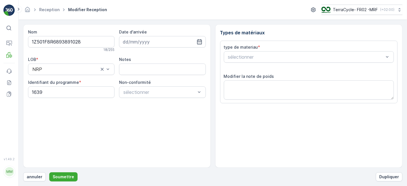
type input "02.09.2025"
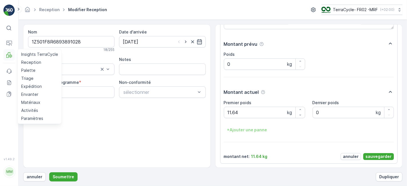
click at [7, 53] on icon at bounding box center [9, 55] width 6 height 6
click at [25, 61] on p "Reception" at bounding box center [31, 62] width 20 height 6
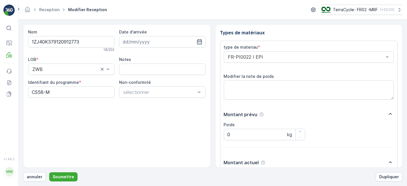
scroll to position [70, 0]
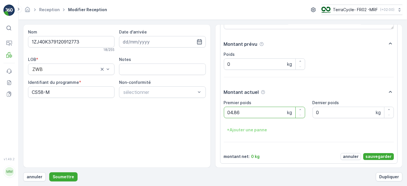
type poids "04.86"
click at [373, 155] on p "sauvegarder" at bounding box center [378, 157] width 26 height 6
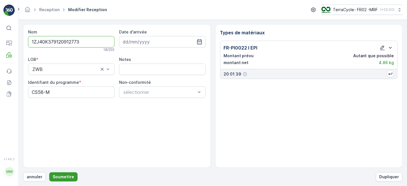
click at [63, 176] on p "Soumettre" at bounding box center [63, 177] width 21 height 6
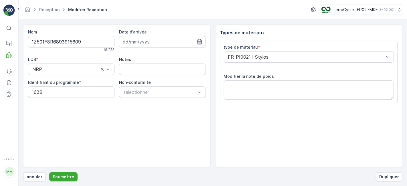
scroll to position [70, 0]
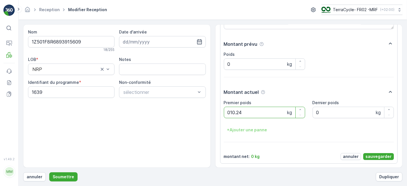
type poids "010.24"
click at [373, 156] on p "sauvegarder" at bounding box center [378, 157] width 26 height 6
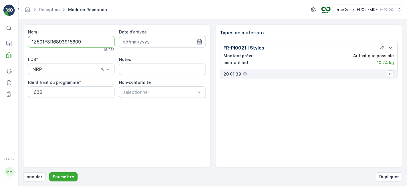
scroll to position [0, 0]
click at [60, 178] on p "Soumettre" at bounding box center [63, 177] width 21 height 6
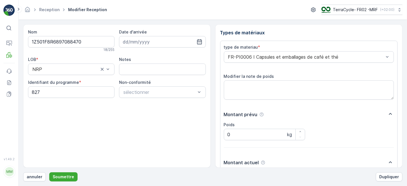
scroll to position [70, 0]
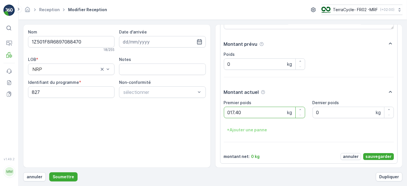
type poids "017.40"
click at [378, 154] on p "sauvegarder" at bounding box center [378, 157] width 26 height 6
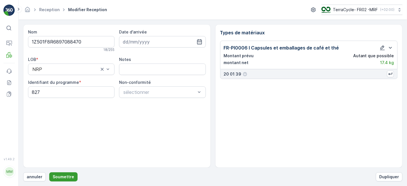
click at [61, 177] on p "Soumettre" at bounding box center [63, 177] width 21 height 6
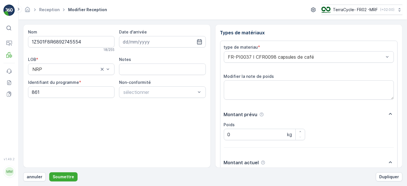
scroll to position [70, 0]
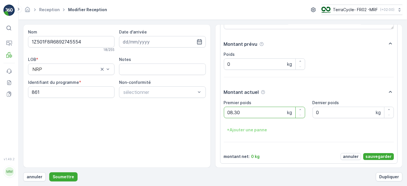
type poids "08.30"
click at [378, 156] on p "sauvegarder" at bounding box center [378, 157] width 26 height 6
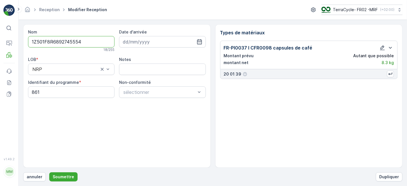
scroll to position [0, 0]
click at [63, 174] on p "Soumettre" at bounding box center [63, 177] width 21 height 6
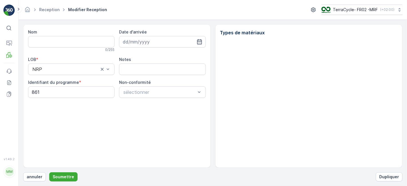
type input "1Z501F8R6892745554"
type input "02.09.2025"
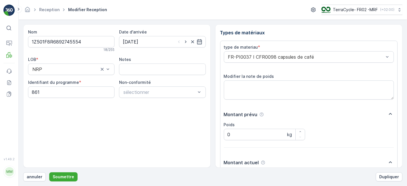
scroll to position [70, 0]
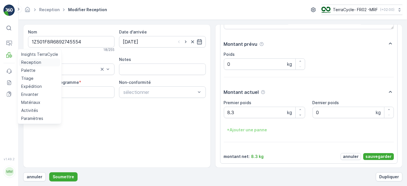
click at [33, 61] on p "Reception" at bounding box center [31, 62] width 20 height 6
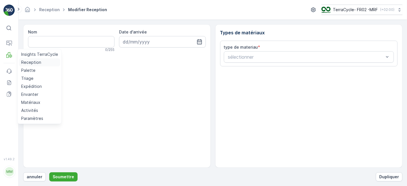
click at [29, 61] on p "Reception" at bounding box center [31, 62] width 20 height 6
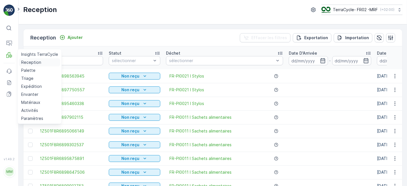
click at [35, 64] on p "Reception" at bounding box center [31, 62] width 20 height 6
click at [40, 61] on p "Reception" at bounding box center [31, 62] width 20 height 6
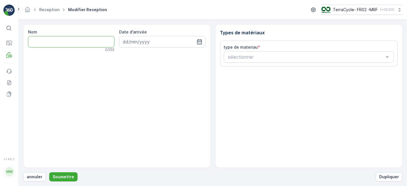
click at [93, 43] on input "Nom" at bounding box center [71, 41] width 86 height 11
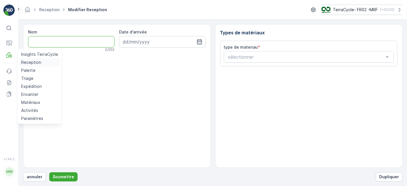
click at [24, 62] on p "Reception" at bounding box center [31, 62] width 20 height 6
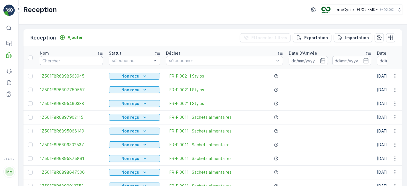
click at [63, 61] on input "text" at bounding box center [71, 60] width 63 height 9
type input "9"
click at [63, 61] on input "9" at bounding box center [71, 60] width 63 height 9
type input "93"
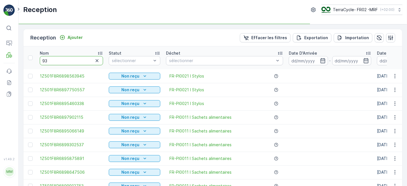
click at [63, 61] on input "93" at bounding box center [71, 60] width 63 height 9
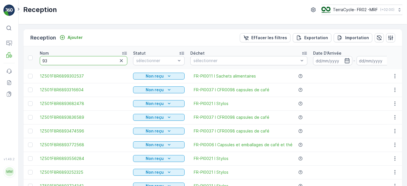
click at [63, 61] on input "93" at bounding box center [84, 60] width 88 height 9
type input "938"
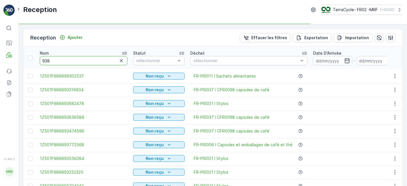
click at [63, 61] on input "938" at bounding box center [84, 60] width 88 height 9
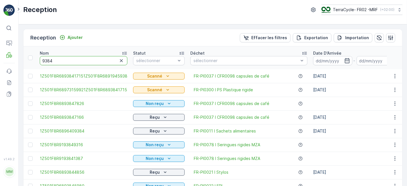
type input "93841"
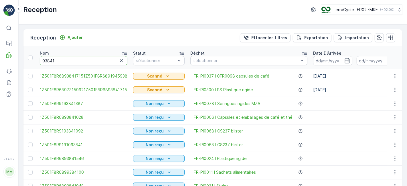
click at [55, 60] on input "93841" at bounding box center [84, 60] width 88 height 9
type input "938417"
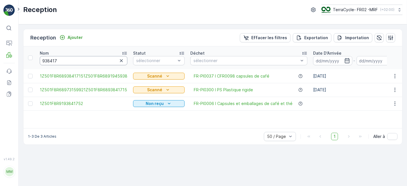
click at [71, 61] on input "938417" at bounding box center [84, 60] width 88 height 9
type input "9384171"
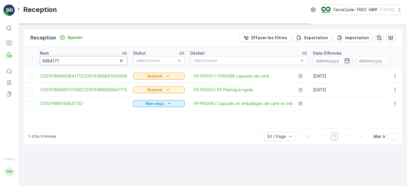
click at [71, 61] on input "9384171" at bounding box center [84, 60] width 88 height 9
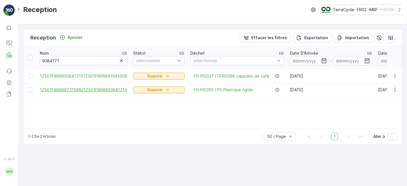
click at [87, 88] on span "1Z501F8R68973159921Z501F8R6893841715" at bounding box center [84, 90] width 88 height 6
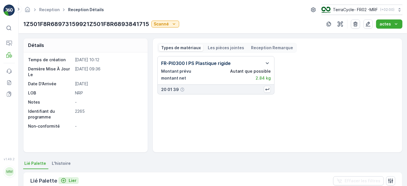
click at [69, 178] on p "Lier" at bounding box center [73, 181] width 8 height 6
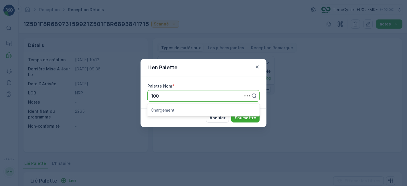
type input "1004"
click at [172, 108] on span "Parcel #1004" at bounding box center [165, 109] width 28 height 5
click at [242, 117] on p "Soumettre" at bounding box center [244, 118] width 21 height 6
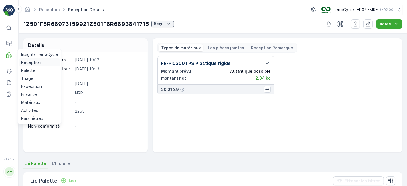
click at [30, 63] on p "Reception" at bounding box center [31, 62] width 20 height 6
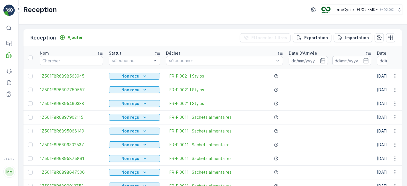
click at [76, 57] on input "text" at bounding box center [71, 60] width 63 height 9
type input "9"
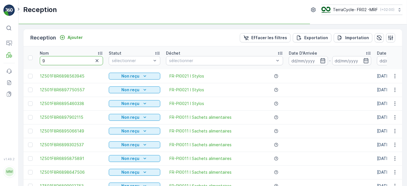
click at [76, 57] on input "9" at bounding box center [71, 60] width 63 height 9
type input "93"
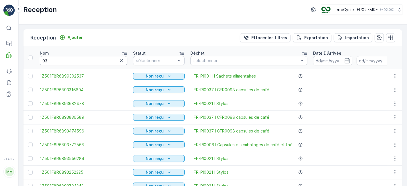
click at [54, 61] on input "93" at bounding box center [84, 60] width 88 height 9
type input "9"
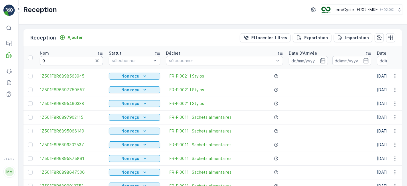
click at [54, 61] on input "9" at bounding box center [71, 60] width 63 height 9
type input "97"
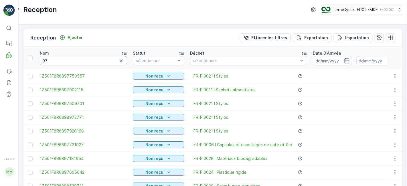
click at [54, 61] on input "97" at bounding box center [83, 60] width 87 height 9
type input "973"
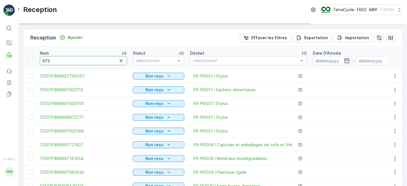
click at [54, 61] on input "973" at bounding box center [83, 60] width 87 height 9
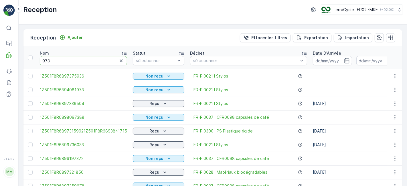
click at [54, 61] on input "973" at bounding box center [83, 60] width 87 height 9
type input "9731"
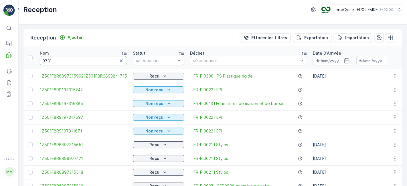
click at [61, 60] on input "9731" at bounding box center [83, 60] width 87 height 9
type input "97315"
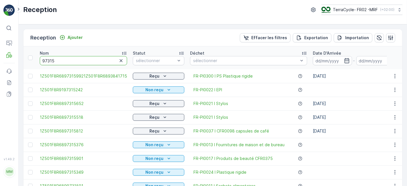
click at [61, 60] on input "97315" at bounding box center [83, 60] width 87 height 9
type input "973159"
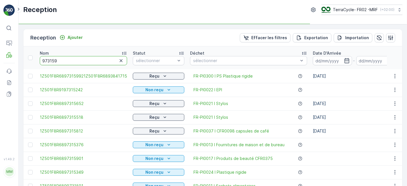
click at [61, 60] on input "973159" at bounding box center [83, 60] width 87 height 9
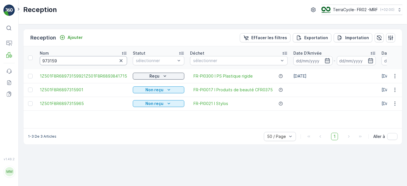
click at [61, 60] on input "973159" at bounding box center [83, 60] width 87 height 9
type input "9731599"
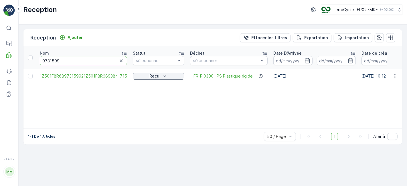
click at [61, 60] on input "9731599" at bounding box center [83, 60] width 87 height 9
type input "97315992"
click at [71, 57] on input "97315992" at bounding box center [83, 60] width 87 height 9
click at [74, 61] on input "97315992" at bounding box center [83, 60] width 87 height 9
click at [102, 62] on input "97315992" at bounding box center [83, 60] width 87 height 9
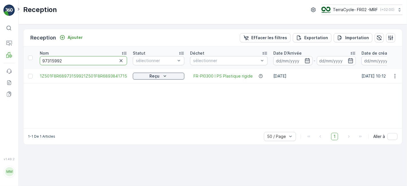
click at [98, 61] on input "97315992" at bounding box center [83, 60] width 87 height 9
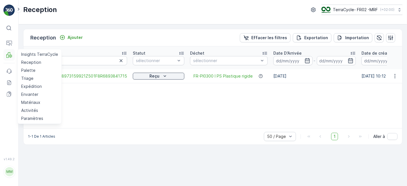
click at [9, 56] on icon at bounding box center [9, 55] width 6 height 6
click at [25, 65] on p "Reception" at bounding box center [31, 62] width 20 height 6
click at [27, 64] on p "Reception" at bounding box center [31, 62] width 20 height 6
click at [33, 63] on p "Reception" at bounding box center [31, 62] width 20 height 6
click at [23, 63] on p "Reception" at bounding box center [31, 62] width 20 height 6
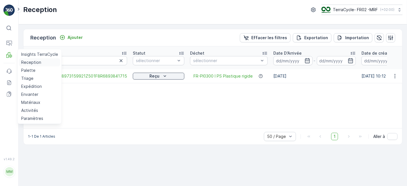
click at [32, 61] on p "Reception" at bounding box center [31, 62] width 20 height 6
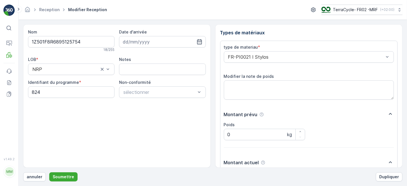
scroll to position [70, 0]
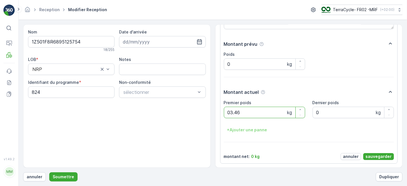
type poids "03.46"
click at [372, 154] on p "sauvegarder" at bounding box center [378, 157] width 26 height 6
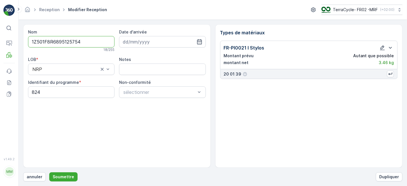
scroll to position [0, 0]
click at [68, 177] on p "Soumettre" at bounding box center [63, 177] width 21 height 6
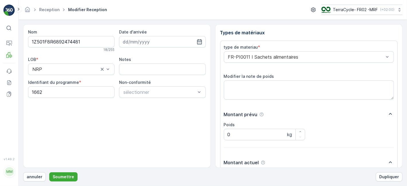
scroll to position [70, 0]
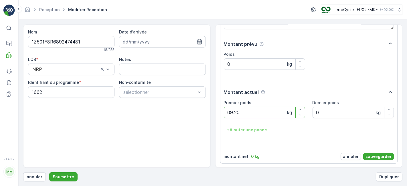
type poids "09.20"
click at [378, 155] on p "sauvegarder" at bounding box center [378, 157] width 26 height 6
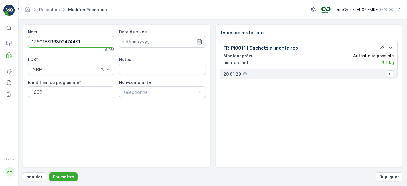
scroll to position [0, 0]
click at [58, 177] on p "Soumettre" at bounding box center [63, 177] width 21 height 6
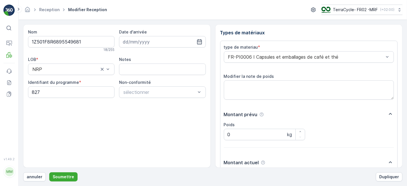
scroll to position [70, 0]
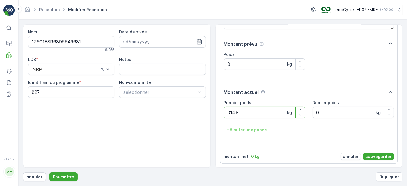
type poids "014.90"
click at [371, 155] on p "sauvegarder" at bounding box center [378, 157] width 26 height 6
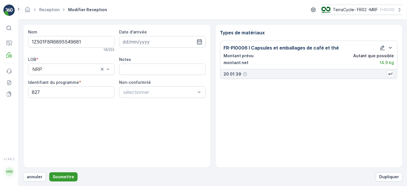
click at [64, 176] on p "Soumettre" at bounding box center [63, 177] width 21 height 6
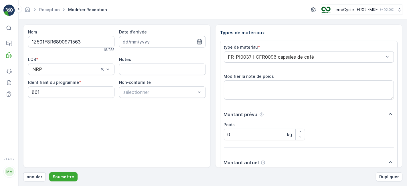
scroll to position [70, 0]
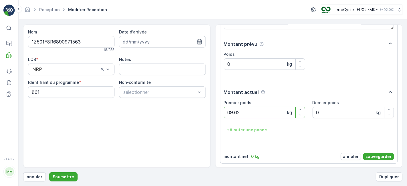
type poids "09.62"
click at [384, 154] on p "sauvegarder" at bounding box center [378, 157] width 26 height 6
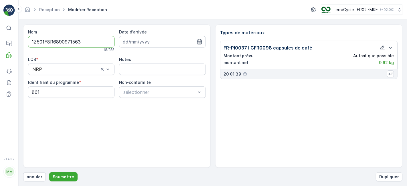
scroll to position [0, 0]
click at [59, 177] on p "Soumettre" at bounding box center [63, 177] width 21 height 6
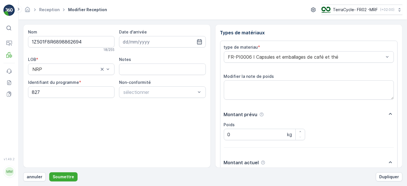
scroll to position [70, 0]
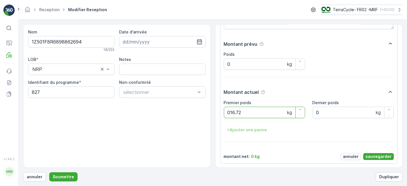
type poids "016.72"
click at [382, 154] on p "sauvegarder" at bounding box center [378, 157] width 26 height 6
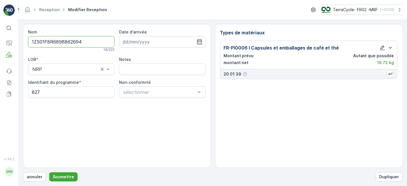
scroll to position [0, 0]
click at [69, 176] on p "Soumettre" at bounding box center [63, 177] width 21 height 6
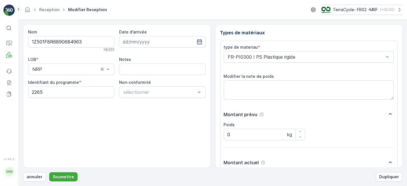
scroll to position [70, 0]
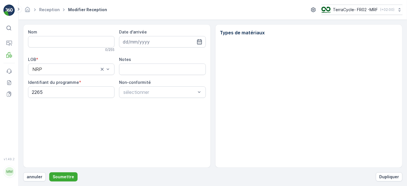
type input "1Z501F8R6890684963"
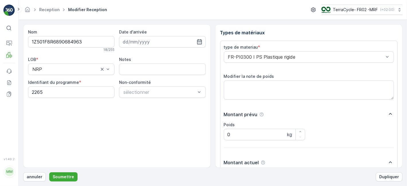
scroll to position [70, 0]
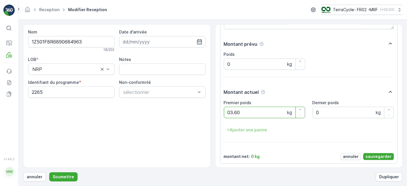
type poids "03.60"
click at [375, 155] on p "sauvegarder" at bounding box center [378, 157] width 26 height 6
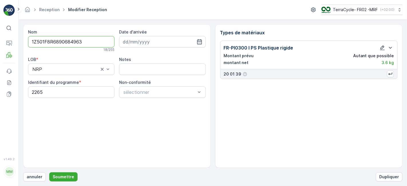
scroll to position [0, 0]
click at [69, 175] on p "Soumettre" at bounding box center [63, 177] width 21 height 6
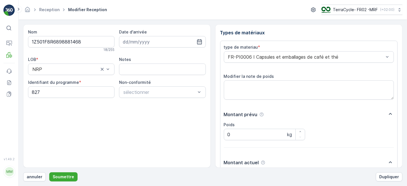
scroll to position [70, 0]
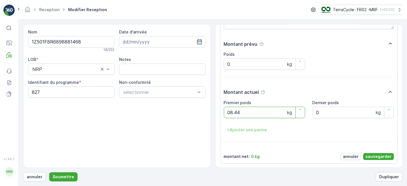
type poids "08.44"
click at [378, 154] on p "sauvegarder" at bounding box center [378, 157] width 26 height 6
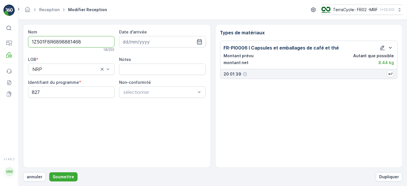
scroll to position [0, 0]
click at [63, 175] on p "Soumettre" at bounding box center [63, 177] width 21 height 6
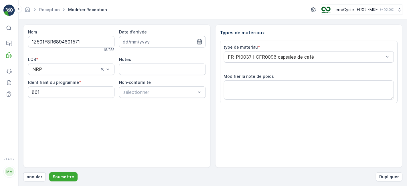
scroll to position [70, 0]
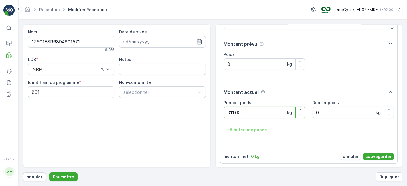
type poids "011.60"
click at [366, 154] on p "sauvegarder" at bounding box center [378, 157] width 26 height 6
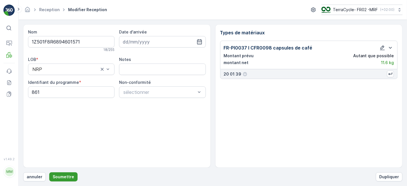
click at [64, 178] on p "Soumettre" at bounding box center [63, 177] width 21 height 6
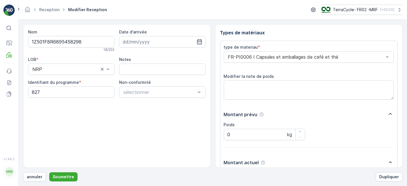
scroll to position [70, 0]
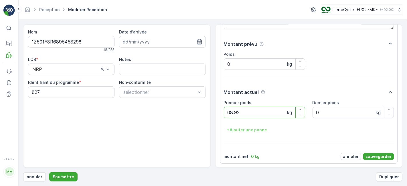
type poids "08.92"
click at [372, 156] on p "sauvegarder" at bounding box center [378, 157] width 26 height 6
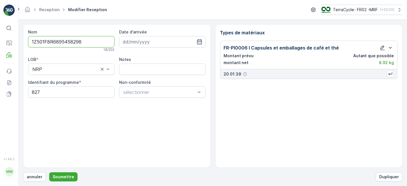
scroll to position [0, 0]
click at [69, 177] on p "Soumettre" at bounding box center [63, 177] width 21 height 6
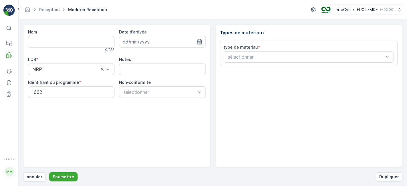
type input "1Z501F8R6890280470"
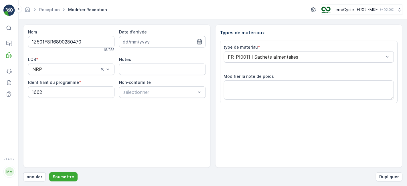
scroll to position [70, 0]
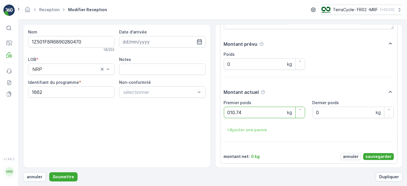
type poids "010.74"
click at [373, 155] on p "sauvegarder" at bounding box center [378, 157] width 26 height 6
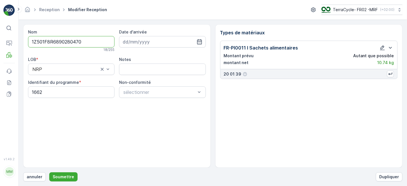
scroll to position [0, 0]
click at [63, 177] on p "Soumettre" at bounding box center [63, 177] width 21 height 6
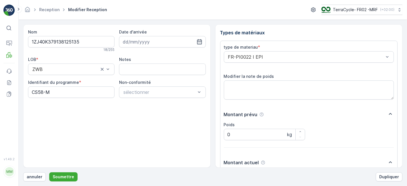
scroll to position [70, 0]
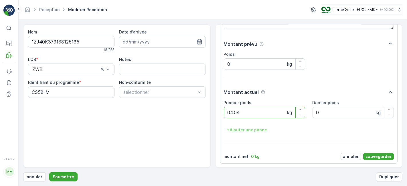
type poids "04.04"
click at [379, 155] on p "sauvegarder" at bounding box center [378, 157] width 26 height 6
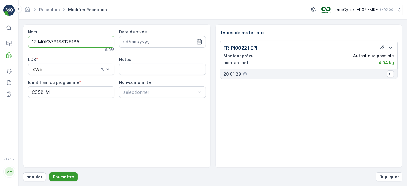
click at [59, 174] on button "Soumettre" at bounding box center [63, 176] width 28 height 9
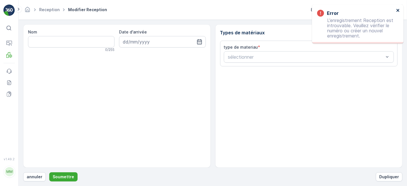
click at [396, 9] on icon "close" at bounding box center [398, 10] width 4 height 5
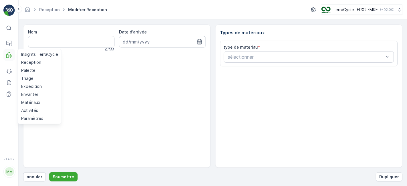
click at [6, 55] on icon at bounding box center [7, 56] width 3 height 4
click at [28, 61] on p "Reception" at bounding box center [31, 62] width 20 height 6
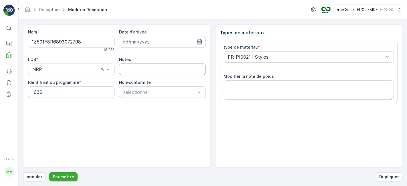
scroll to position [70, 0]
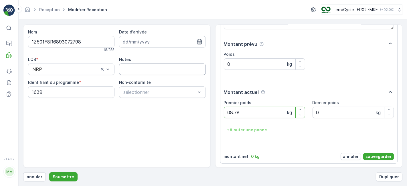
type poids "08.78"
click at [372, 155] on p "sauvegarder" at bounding box center [378, 157] width 26 height 6
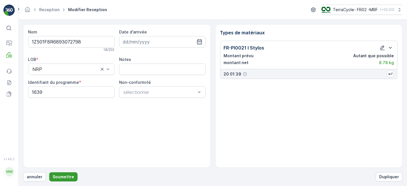
click at [62, 177] on p "Soumettre" at bounding box center [63, 177] width 21 height 6
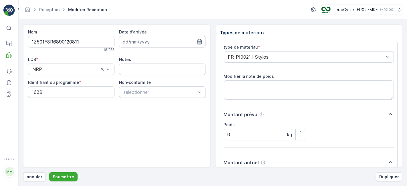
scroll to position [70, 0]
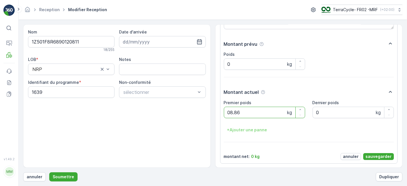
type poids "08.86"
click at [372, 156] on p "sauvegarder" at bounding box center [378, 157] width 26 height 6
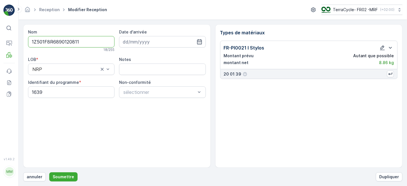
scroll to position [0, 0]
click at [68, 177] on p "Soumettre" at bounding box center [63, 177] width 21 height 6
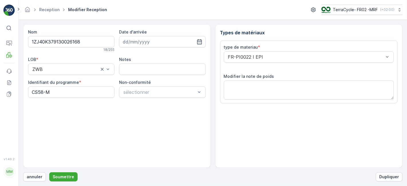
scroll to position [70, 0]
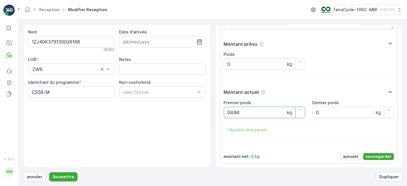
type poids "04.86"
click at [373, 156] on p "sauvegarder" at bounding box center [378, 157] width 26 height 6
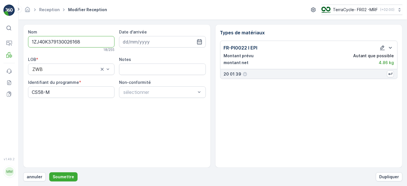
scroll to position [0, 0]
click at [71, 174] on button "Soumettre" at bounding box center [63, 176] width 28 height 9
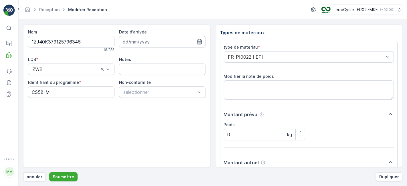
scroll to position [70, 0]
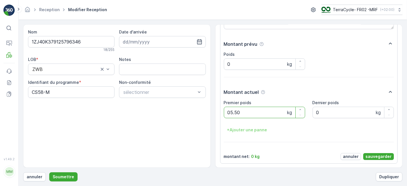
type poids "05.50"
click at [374, 154] on p "sauvegarder" at bounding box center [378, 157] width 26 height 6
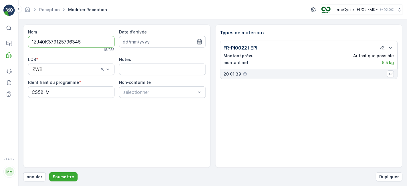
scroll to position [0, 0]
click at [57, 174] on button "Soumettre" at bounding box center [63, 176] width 28 height 9
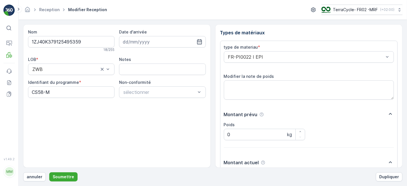
scroll to position [70, 0]
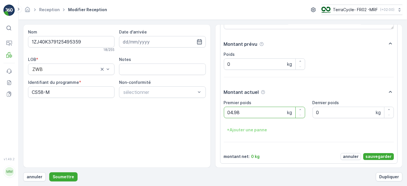
type poids "04.98"
click at [375, 155] on p "sauvegarder" at bounding box center [378, 157] width 26 height 6
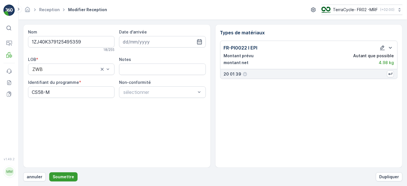
click at [63, 177] on p "Soumettre" at bounding box center [63, 177] width 21 height 6
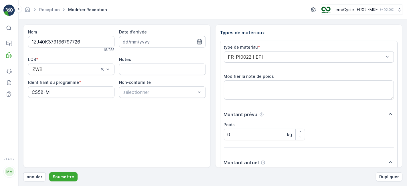
scroll to position [70, 0]
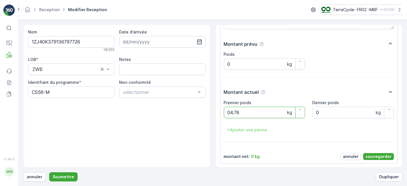
type poids "04.78"
click at [382, 155] on p "sauvegarder" at bounding box center [378, 157] width 26 height 6
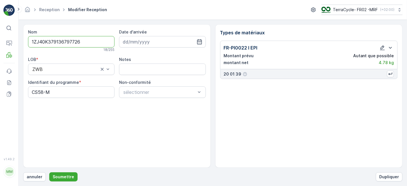
scroll to position [0, 0]
click at [61, 176] on p "Soumettre" at bounding box center [63, 177] width 21 height 6
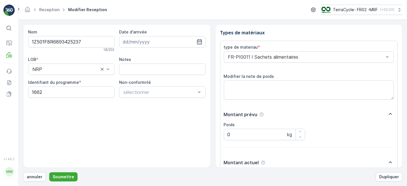
scroll to position [70, 0]
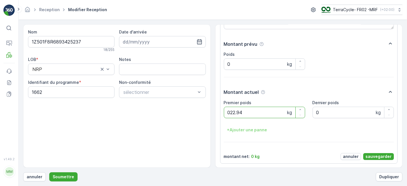
type poids "022.94"
click at [377, 156] on p "sauvegarder" at bounding box center [378, 157] width 26 height 6
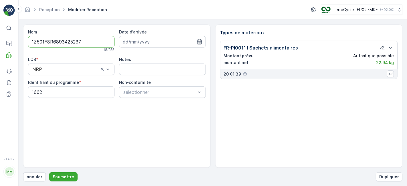
scroll to position [0, 0]
click at [63, 177] on p "Soumettre" at bounding box center [63, 177] width 21 height 6
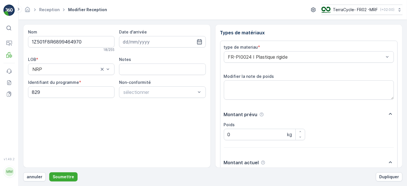
scroll to position [70, 0]
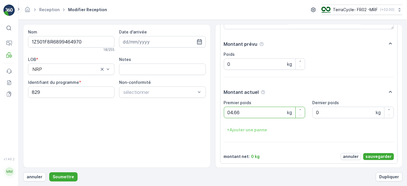
type poids "04.66"
click at [369, 154] on p "sauvegarder" at bounding box center [378, 157] width 26 height 6
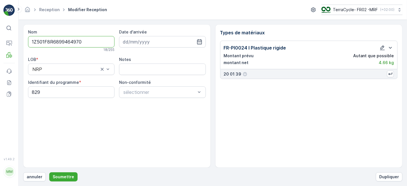
scroll to position [0, 0]
click at [67, 176] on p "Soumettre" at bounding box center [63, 177] width 21 height 6
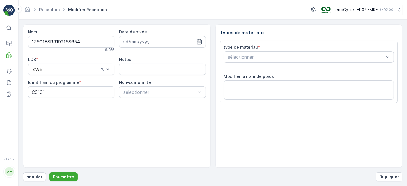
scroll to position [70, 0]
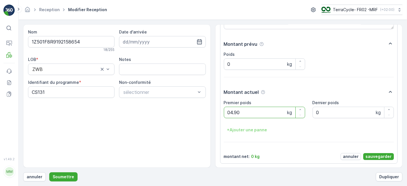
type poids "04.90"
click at [377, 154] on p "sauvegarder" at bounding box center [378, 157] width 26 height 6
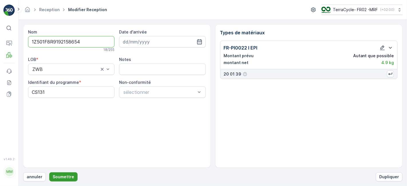
click at [63, 177] on p "Soumettre" at bounding box center [63, 177] width 21 height 6
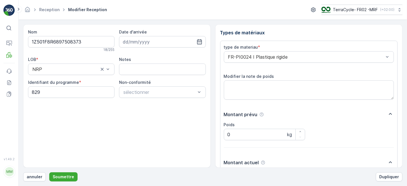
scroll to position [70, 0]
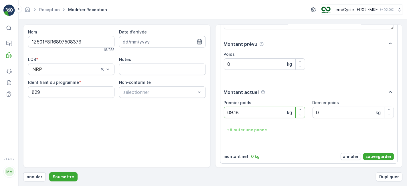
type poids "09.18"
click at [370, 155] on p "sauvegarder" at bounding box center [378, 157] width 26 height 6
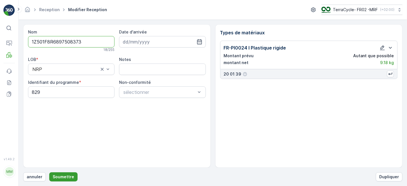
click at [67, 176] on p "Soumettre" at bounding box center [63, 177] width 21 height 6
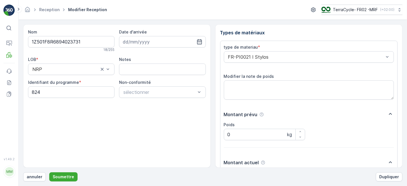
scroll to position [70, 0]
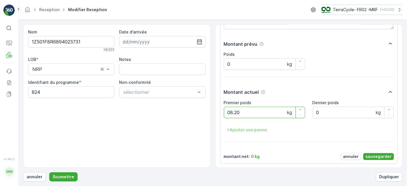
type poids "08.20"
click at [368, 157] on p "sauvegarder" at bounding box center [378, 157] width 26 height 6
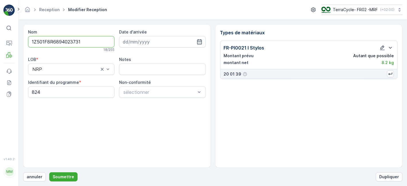
scroll to position [0, 0]
click at [66, 175] on p "Soumettre" at bounding box center [63, 177] width 21 height 6
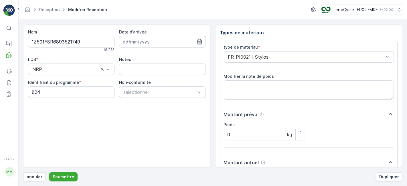
scroll to position [70, 0]
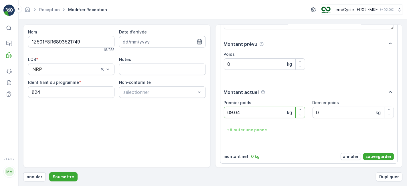
type poids "09.04"
click at [371, 154] on p "sauvegarder" at bounding box center [378, 157] width 26 height 6
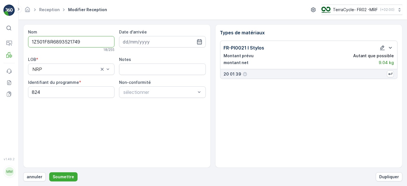
scroll to position [0, 0]
click at [59, 175] on p "Soumettre" at bounding box center [63, 177] width 21 height 6
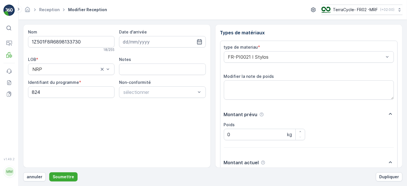
scroll to position [70, 0]
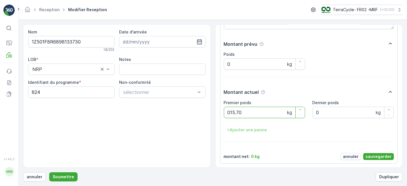
type poids "015.70"
click at [371, 155] on p "sauvegarder" at bounding box center [378, 157] width 26 height 6
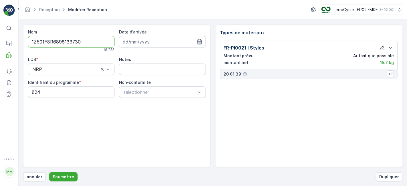
scroll to position [0, 0]
click at [67, 176] on p "Soumettre" at bounding box center [63, 177] width 21 height 6
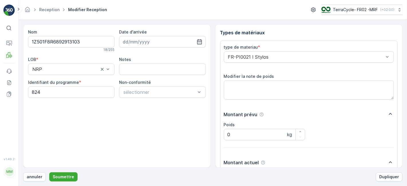
scroll to position [70, 0]
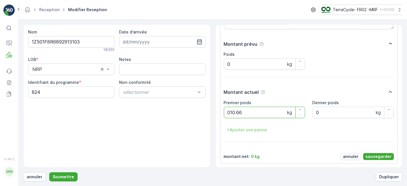
type poids "010.66"
click at [376, 154] on p "sauvegarder" at bounding box center [378, 157] width 26 height 6
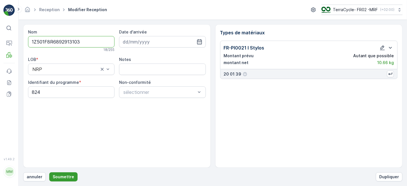
click at [59, 175] on p "Soumettre" at bounding box center [63, 177] width 21 height 6
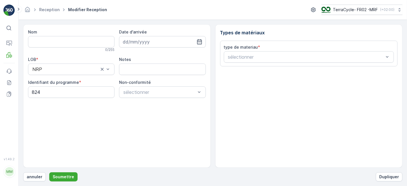
type input "1Z501F8R6892223751"
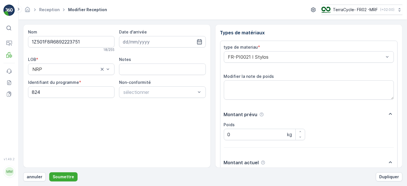
scroll to position [70, 0]
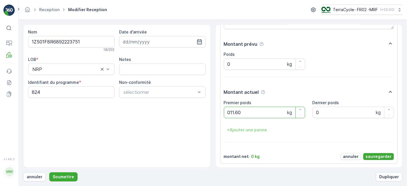
type poids "011.60"
click at [372, 155] on p "sauvegarder" at bounding box center [378, 157] width 26 height 6
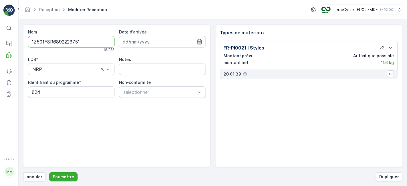
scroll to position [0, 0]
click at [69, 174] on p "Soumettre" at bounding box center [63, 177] width 21 height 6
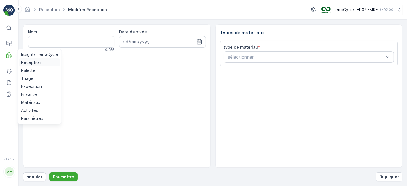
click at [27, 62] on p "Reception" at bounding box center [31, 62] width 20 height 6
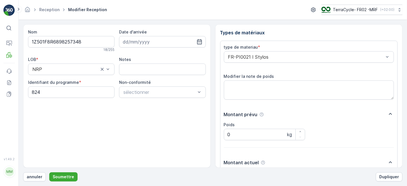
scroll to position [70, 0]
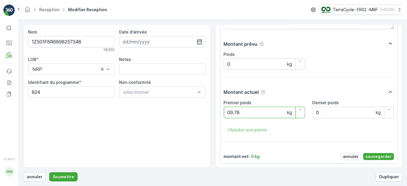
type poids "09.78"
click at [370, 155] on p "sauvegarder" at bounding box center [378, 157] width 26 height 6
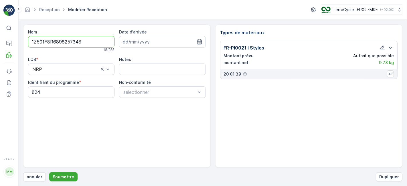
scroll to position [0, 0]
click at [62, 177] on p "Soumettre" at bounding box center [63, 177] width 21 height 6
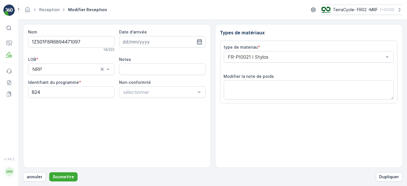
scroll to position [70, 0]
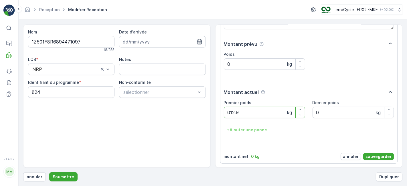
type poids "012.90"
click at [381, 155] on p "sauvegarder" at bounding box center [378, 157] width 26 height 6
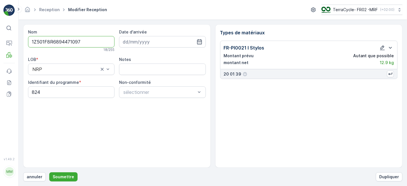
scroll to position [0, 0]
click at [65, 177] on p "Soumettre" at bounding box center [63, 177] width 21 height 6
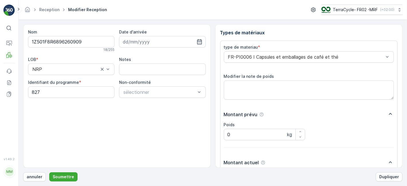
scroll to position [70, 0]
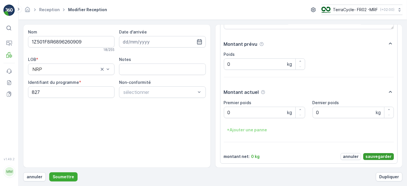
click at [368, 154] on p "sauvegarder" at bounding box center [378, 157] width 26 height 6
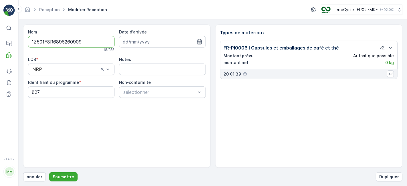
scroll to position [0, 0]
click at [54, 177] on p "Soumettre" at bounding box center [63, 177] width 21 height 6
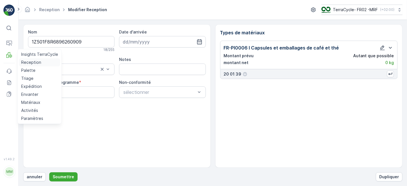
click at [34, 62] on p "Reception" at bounding box center [31, 62] width 20 height 6
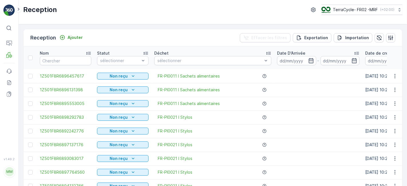
click at [3, 65] on link "Événements" at bounding box center [8, 70] width 11 height 11
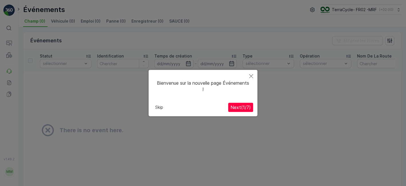
click at [252, 75] on icon "Close" at bounding box center [251, 76] width 4 height 4
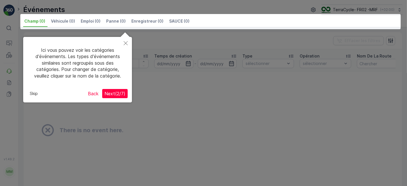
click at [127, 43] on icon "Close" at bounding box center [126, 43] width 4 height 4
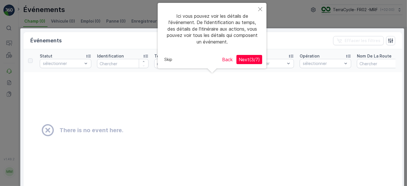
click at [259, 8] on icon "Close" at bounding box center [260, 9] width 4 height 4
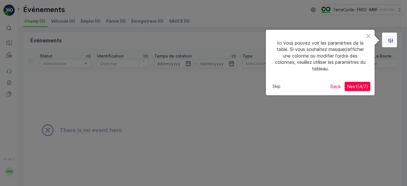
click at [367, 35] on icon "Close" at bounding box center [368, 36] width 4 height 4
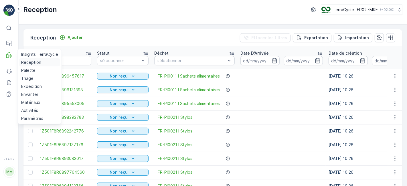
click at [26, 62] on p "Reception" at bounding box center [31, 62] width 20 height 6
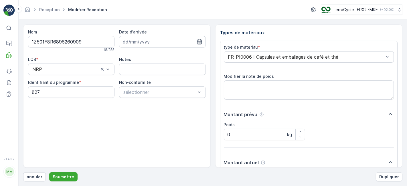
scroll to position [70, 0]
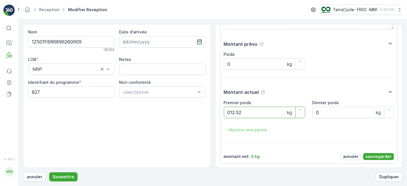
type poids "012.52"
click at [368, 154] on p "sauvegarder" at bounding box center [378, 157] width 26 height 6
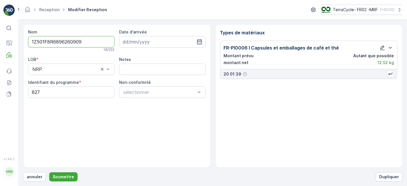
scroll to position [0, 0]
click at [70, 175] on p "Soumettre" at bounding box center [63, 177] width 21 height 6
